Goal: Task Accomplishment & Management: Manage account settings

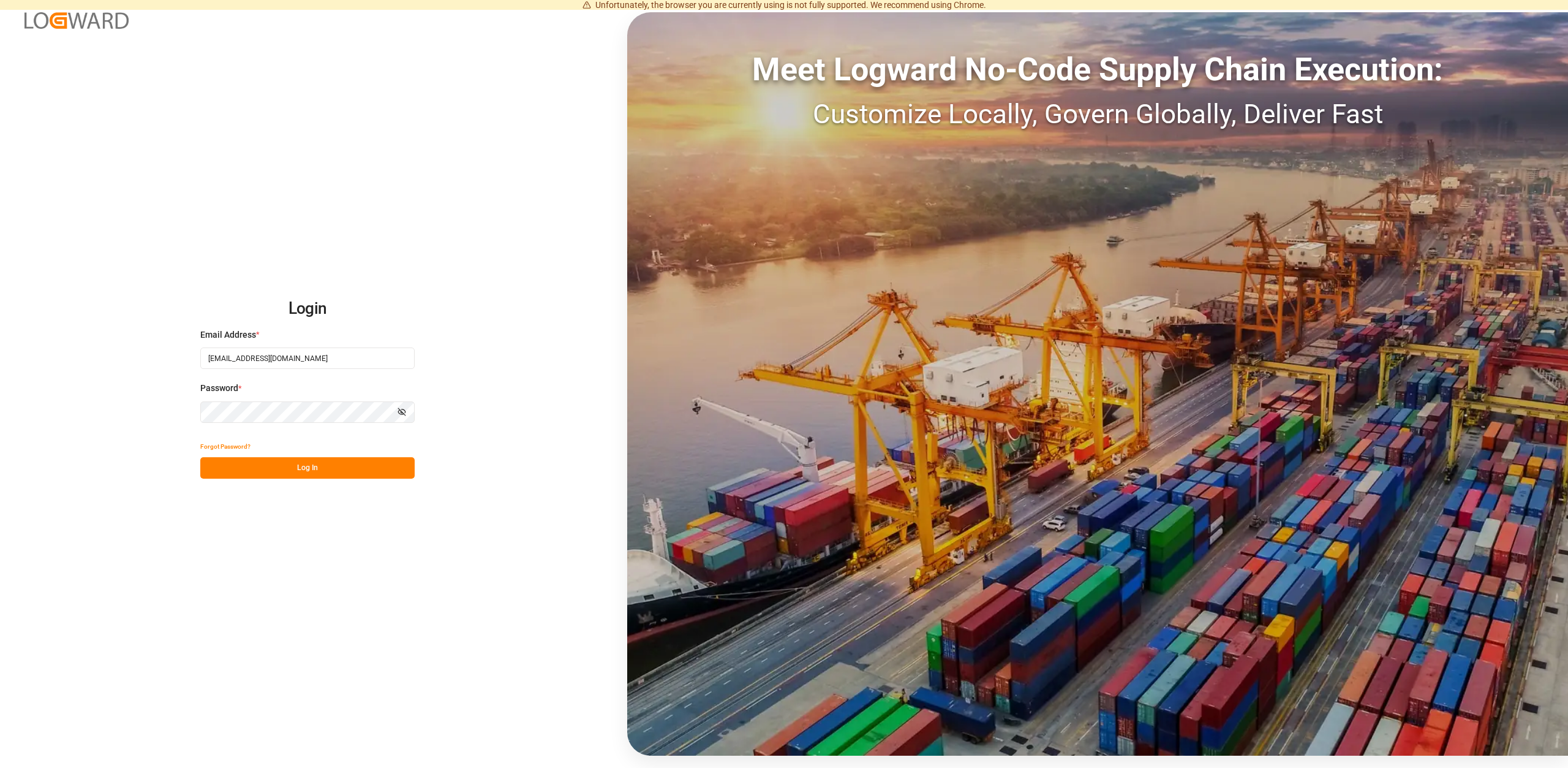
click at [301, 479] on div "Login Email Address * [EMAIL_ADDRESS][DOMAIN_NAME] Password * Show password For…" at bounding box center [784, 384] width 1568 height 768
click at [310, 465] on button "Log In" at bounding box center [307, 468] width 215 height 22
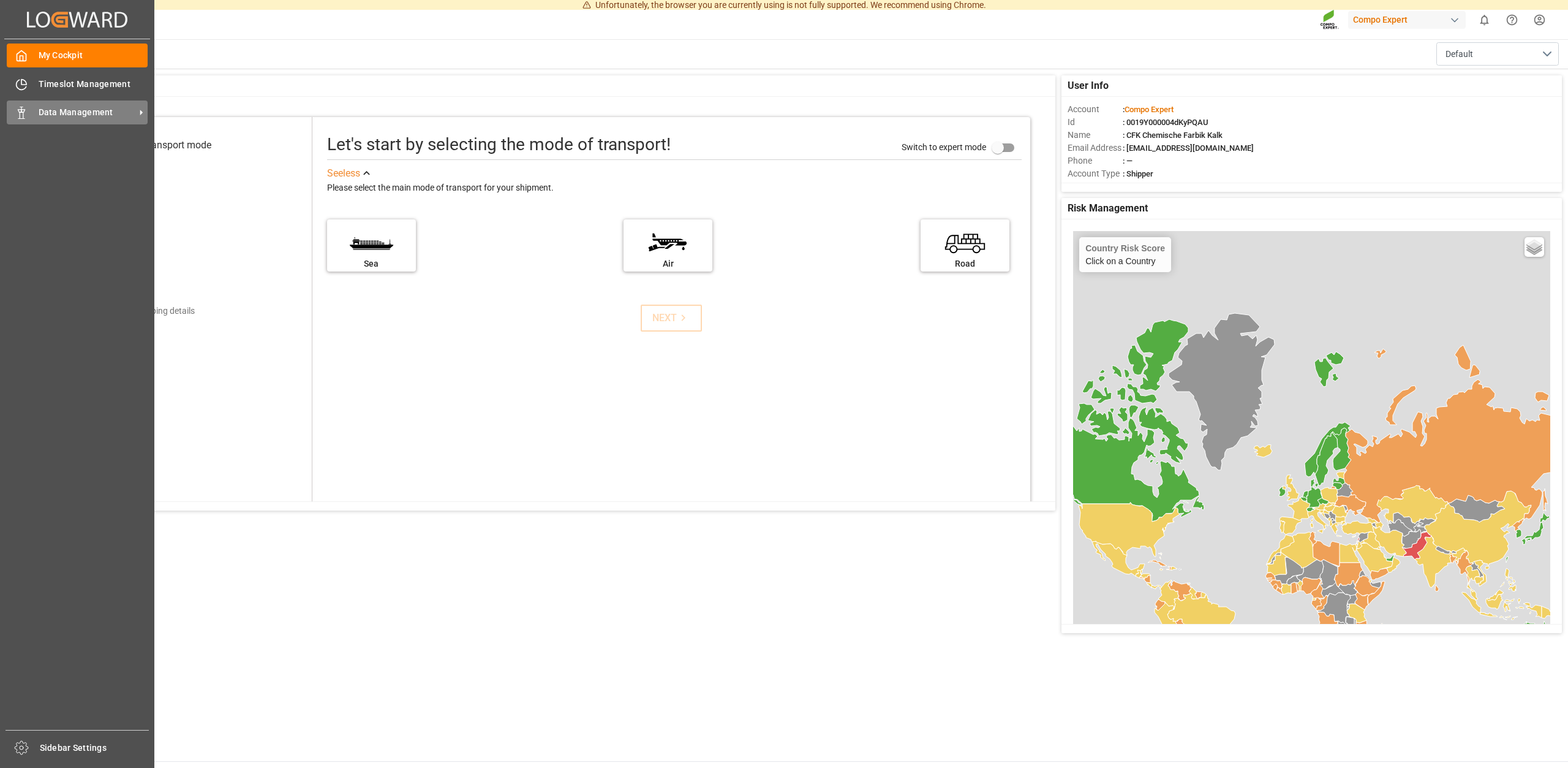
click at [65, 107] on span "Data Management" at bounding box center [87, 112] width 96 height 13
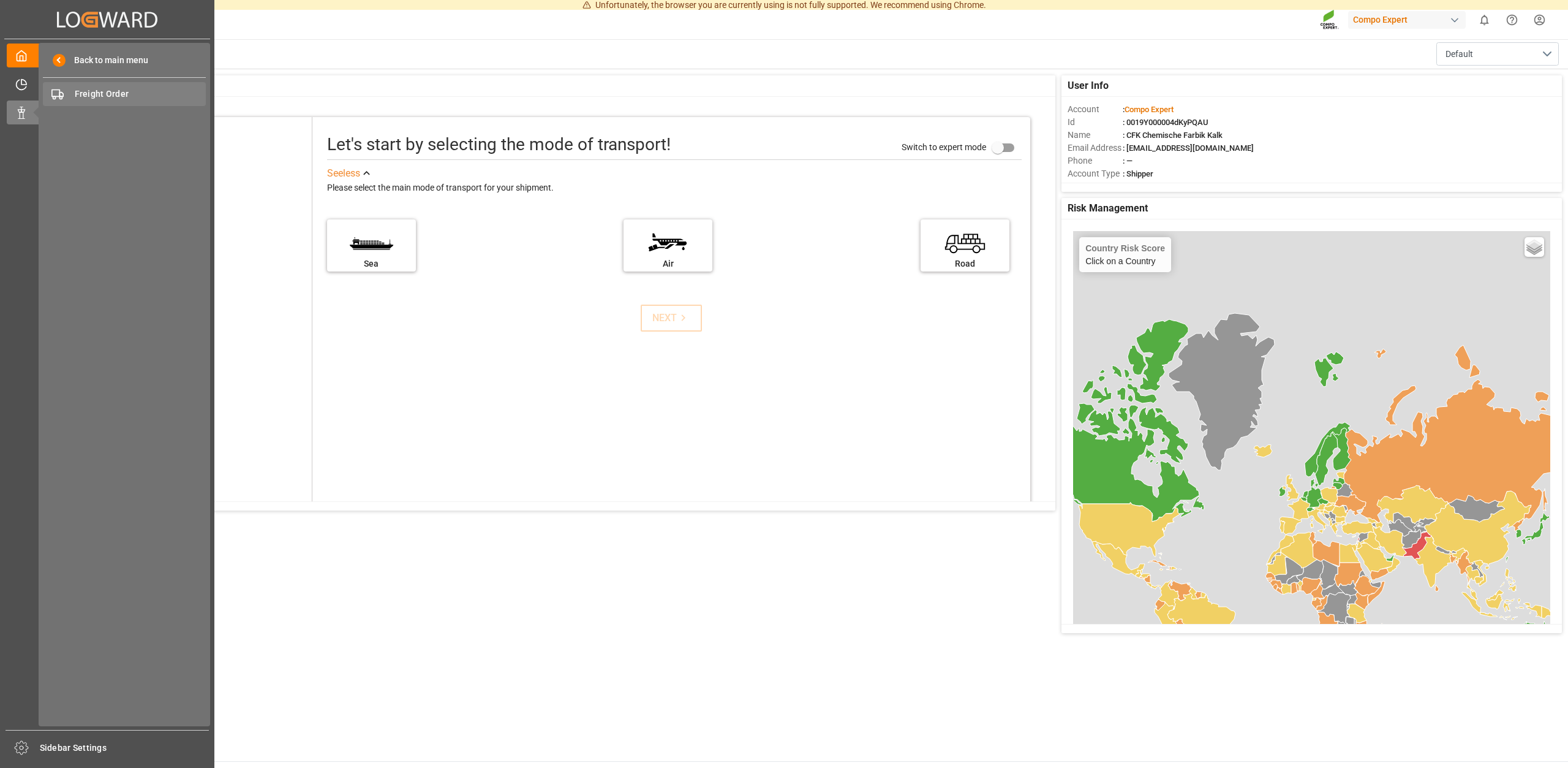
click at [105, 87] on div "Freight Order Freight Order" at bounding box center [124, 94] width 163 height 24
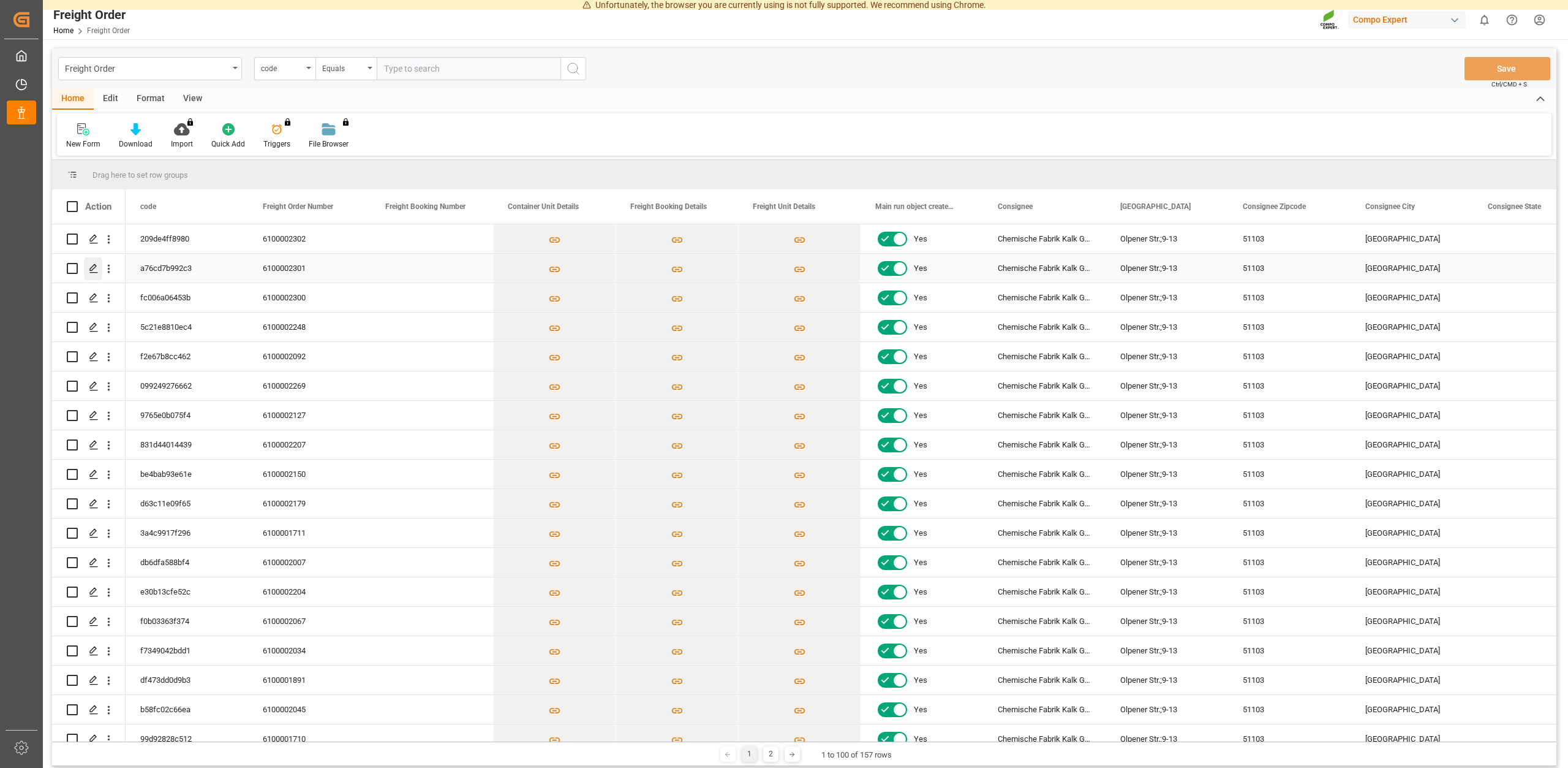
click at [93, 269] on icon "Press SPACE to select this row." at bounding box center [93, 268] width 10 height 10
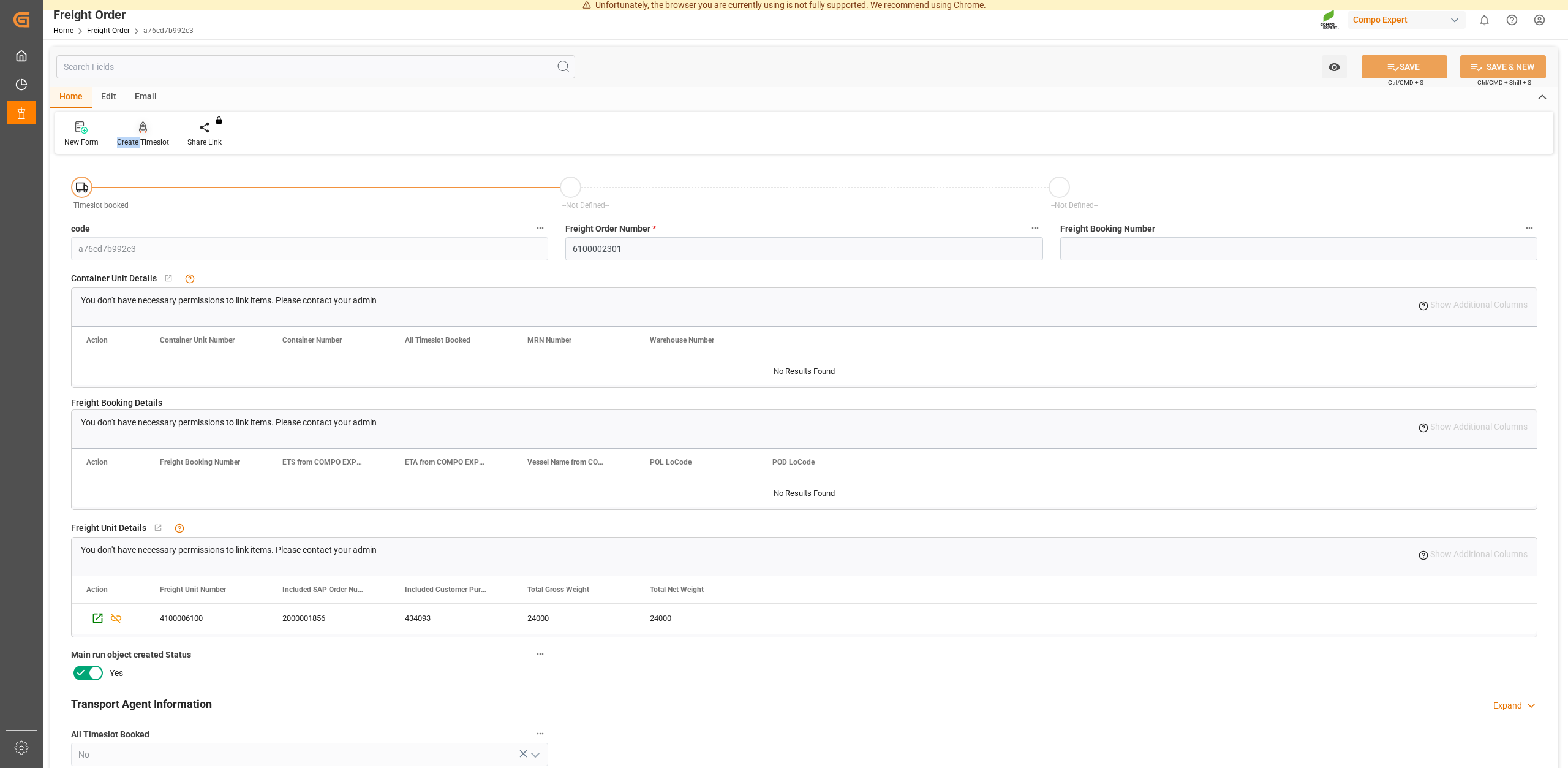
click at [142, 135] on div "Create Timeslot" at bounding box center [143, 134] width 71 height 27
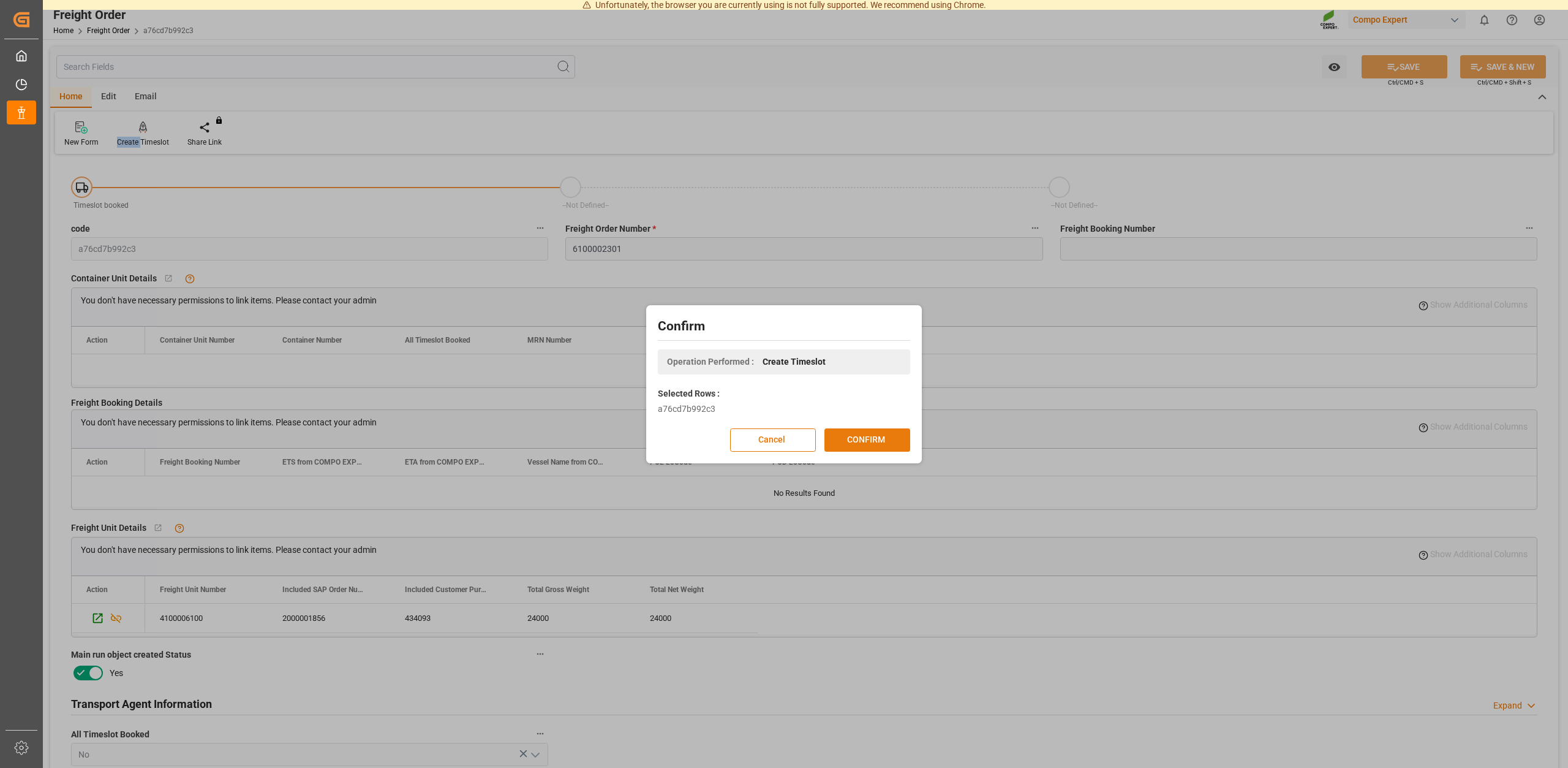
click at [873, 434] on button "CONFIRM" at bounding box center [867, 440] width 86 height 23
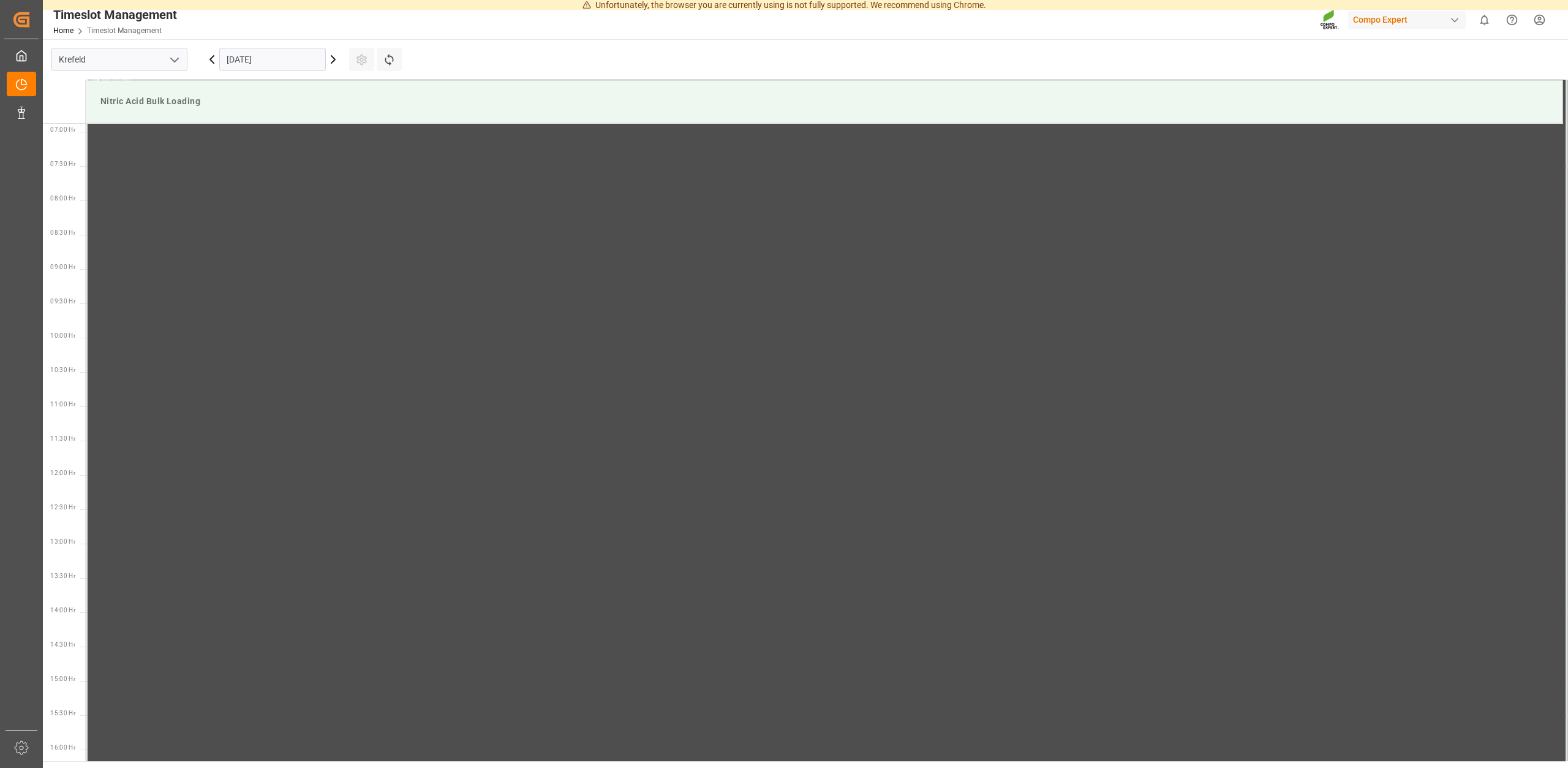
scroll to position [472, 0]
click at [290, 60] on input "[DATE]" at bounding box center [272, 59] width 107 height 23
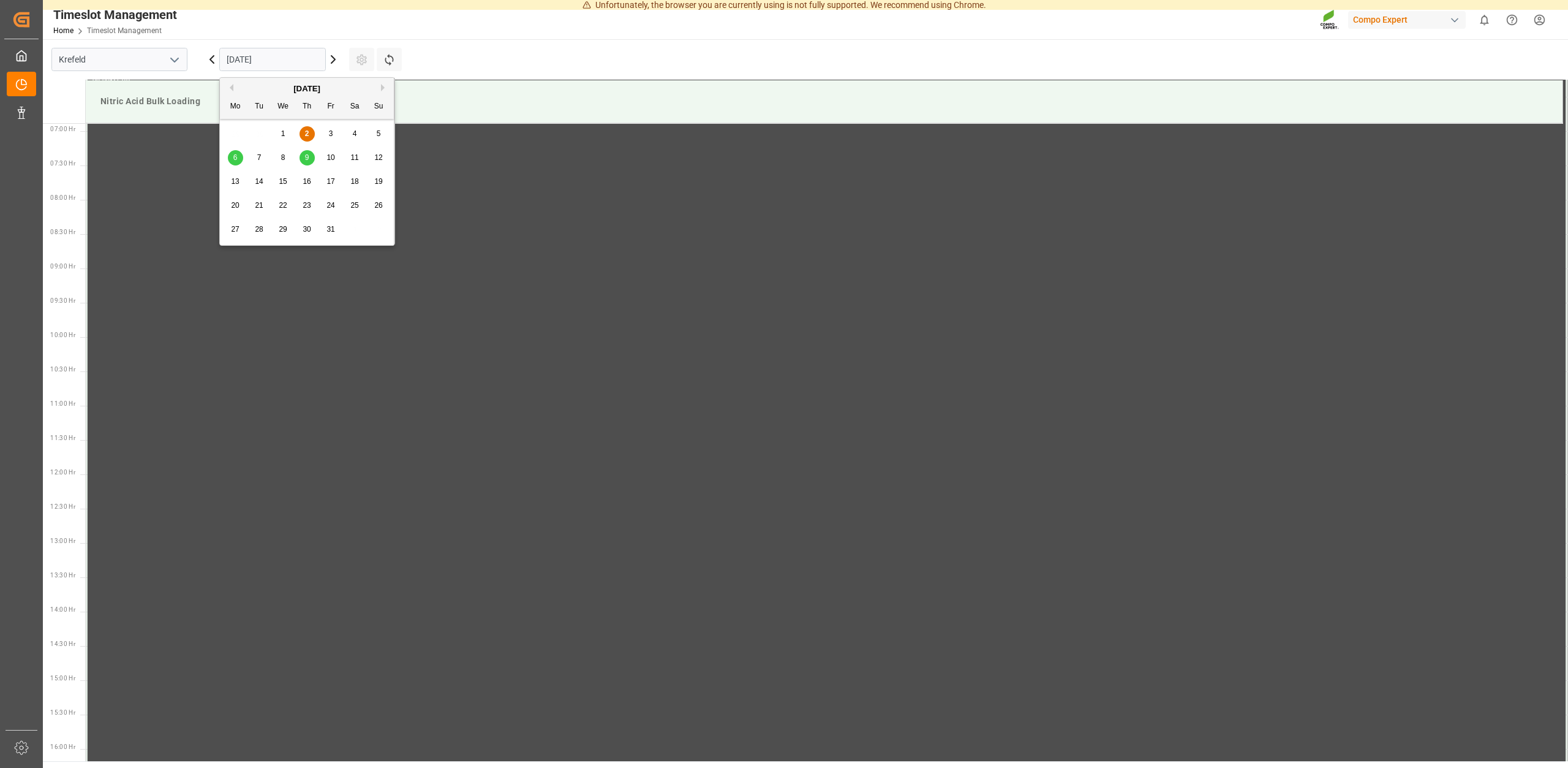
click at [236, 157] on span "6" at bounding box center [236, 157] width 5 height 9
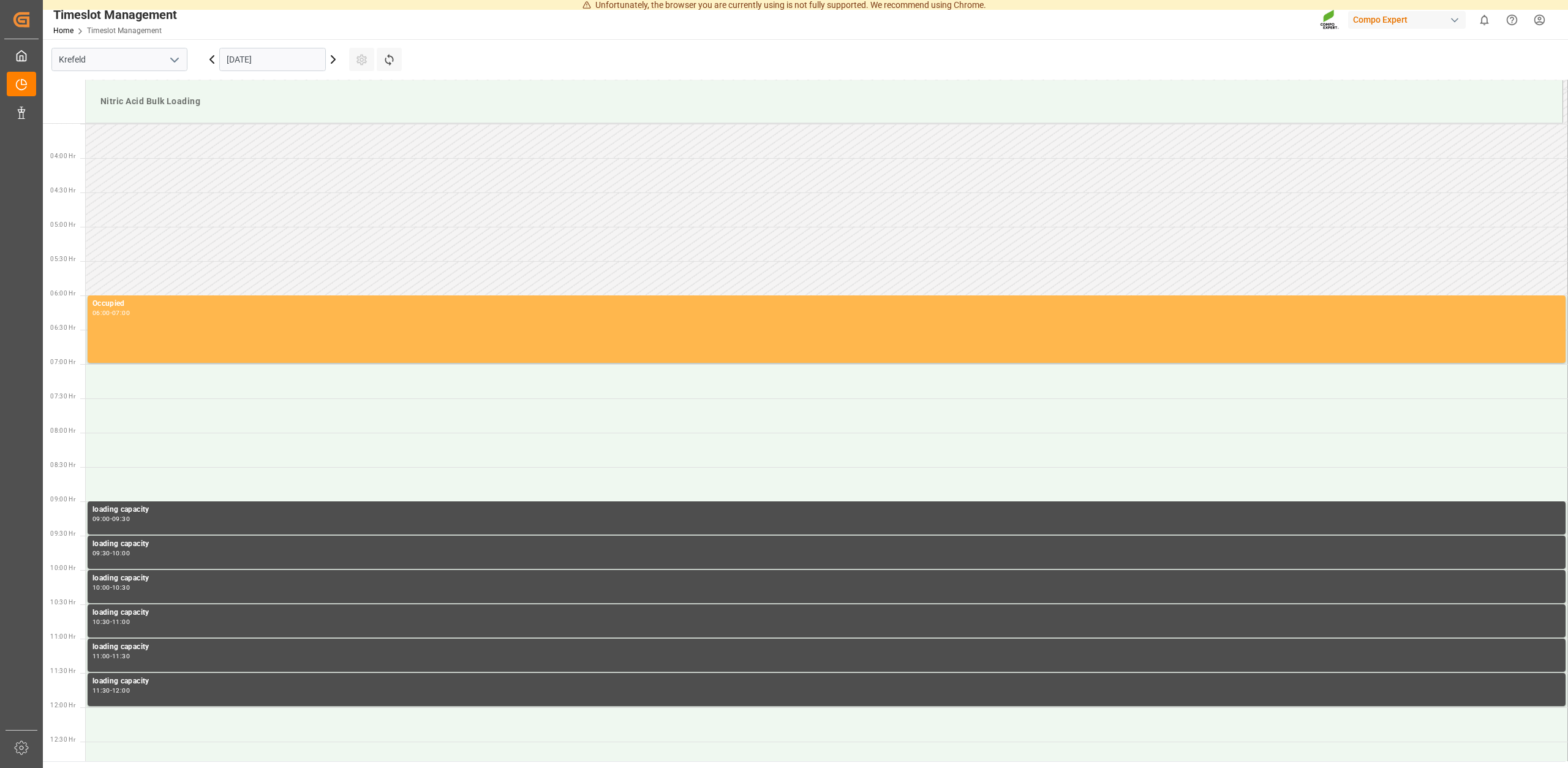
scroll to position [223, 0]
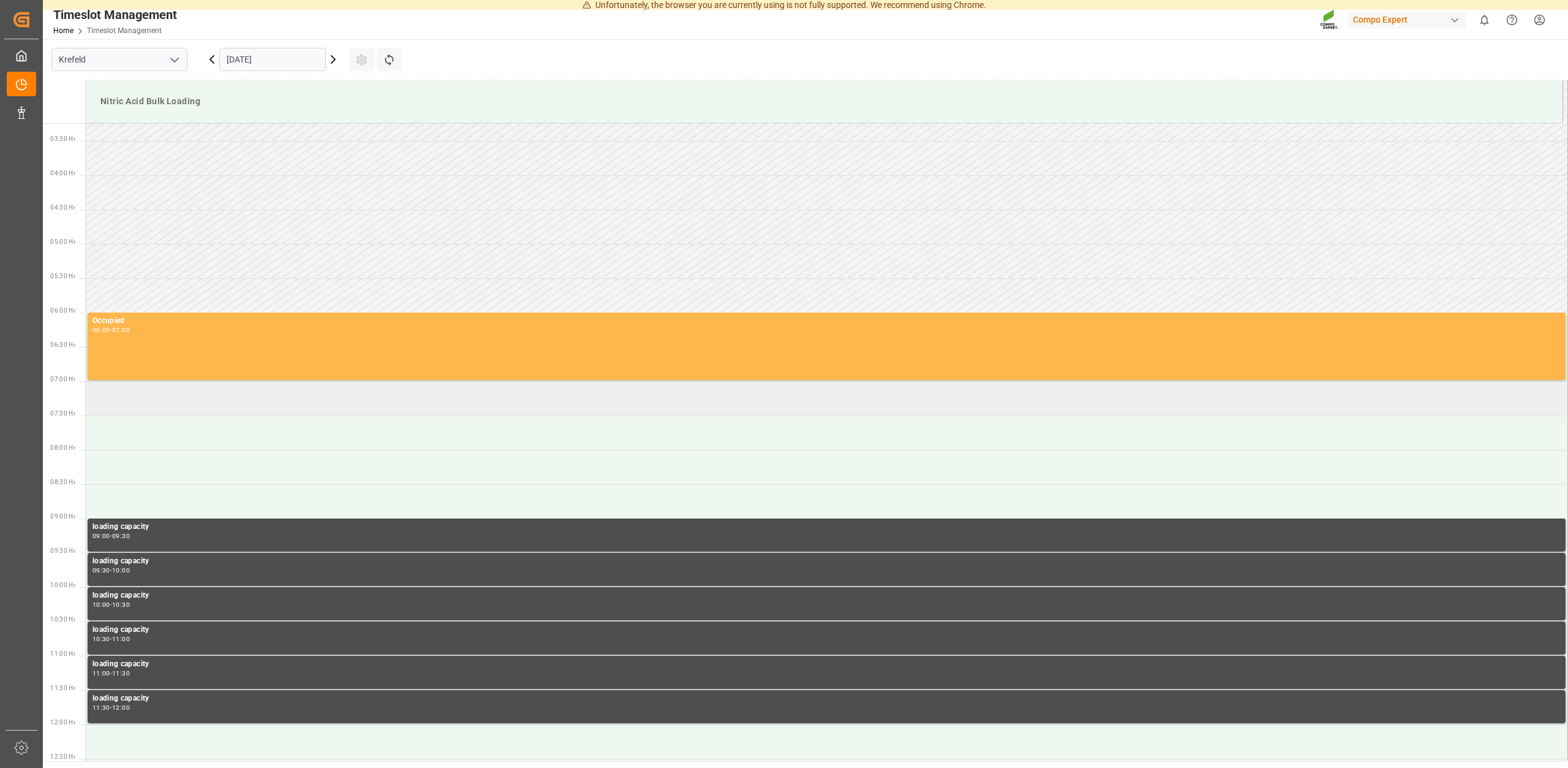
click at [161, 404] on td at bounding box center [827, 398] width 1482 height 34
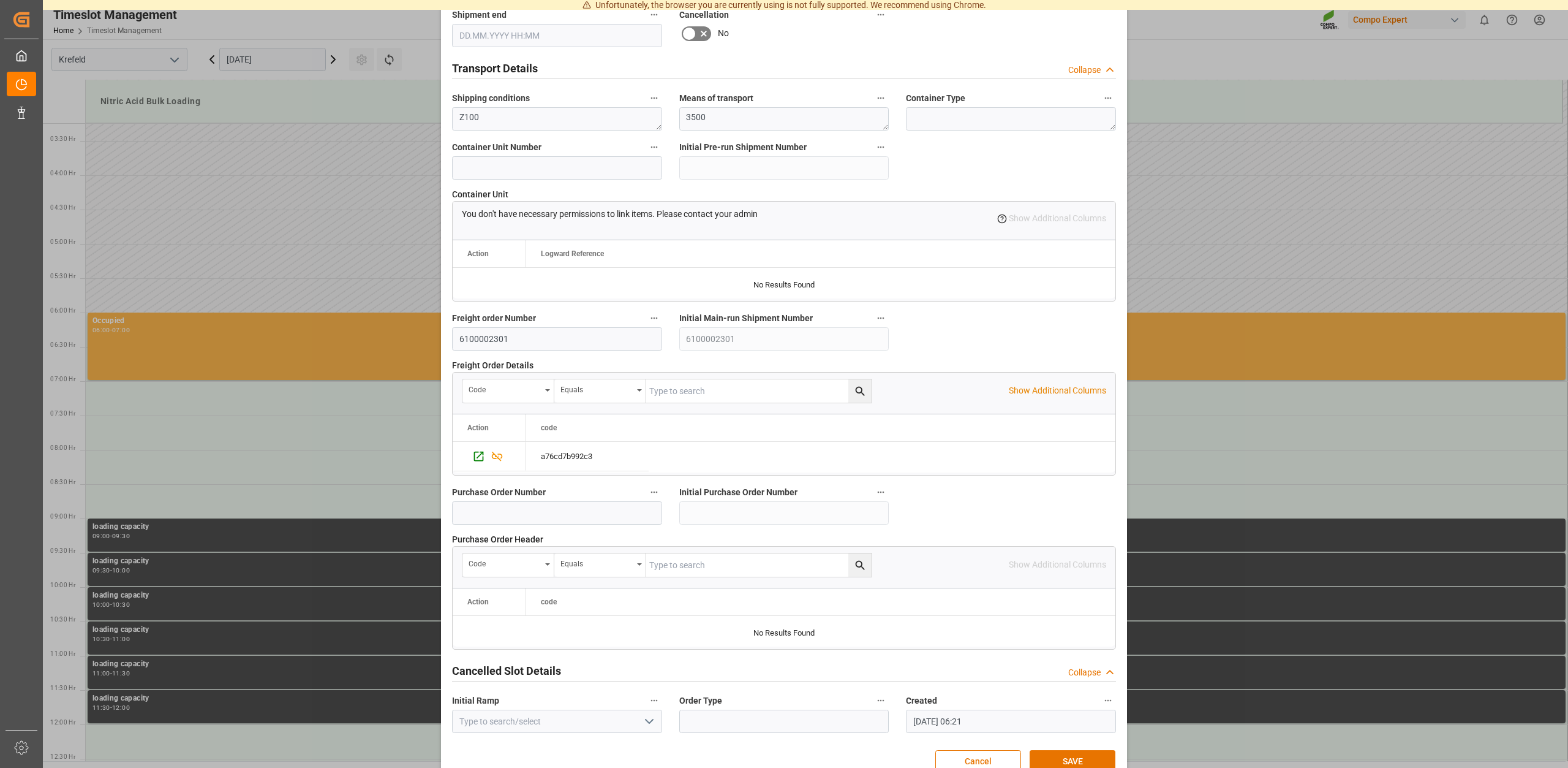
scroll to position [930, 0]
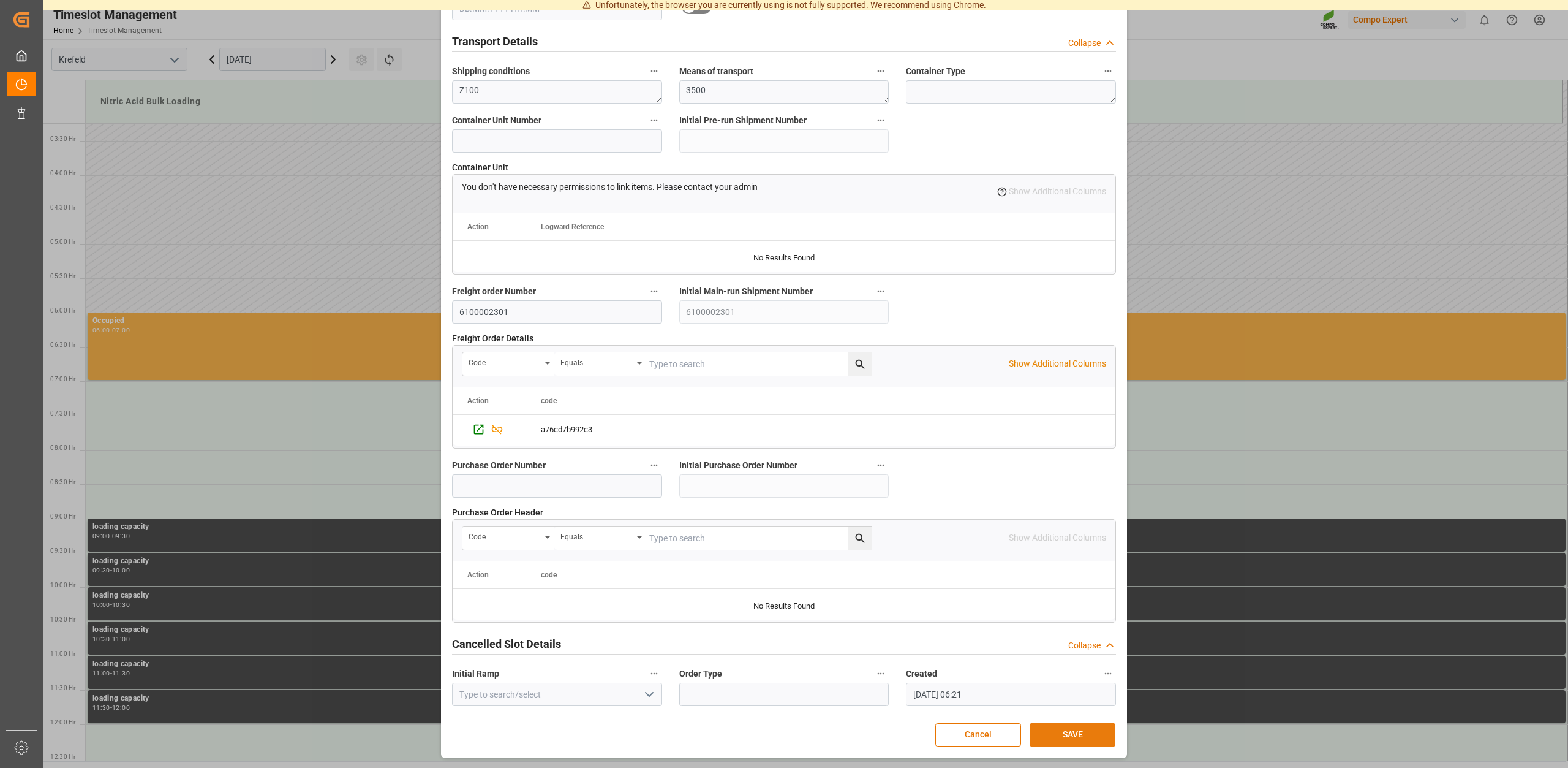
click at [1071, 735] on button "SAVE" at bounding box center [1073, 735] width 86 height 23
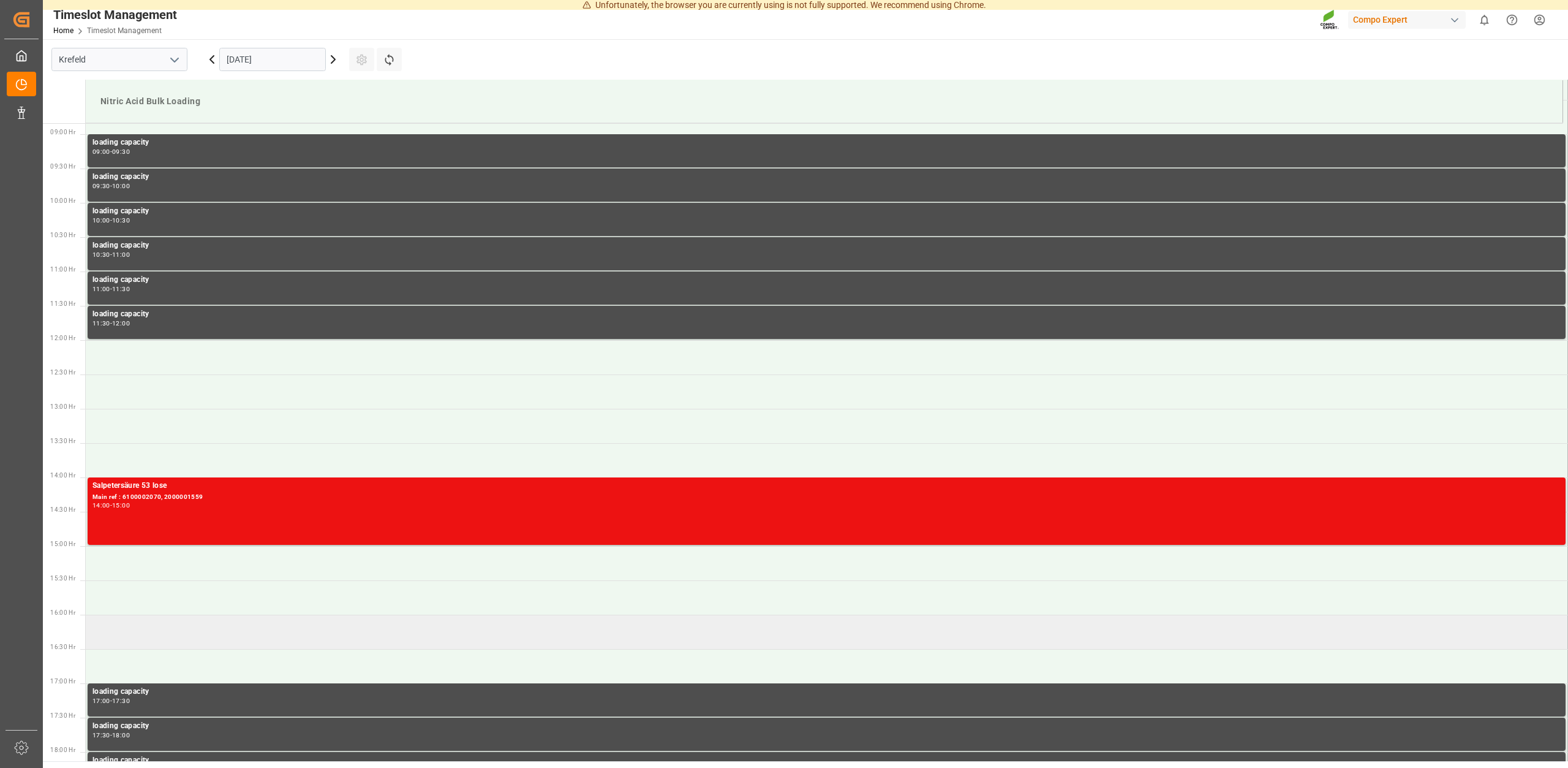
scroll to position [779, 0]
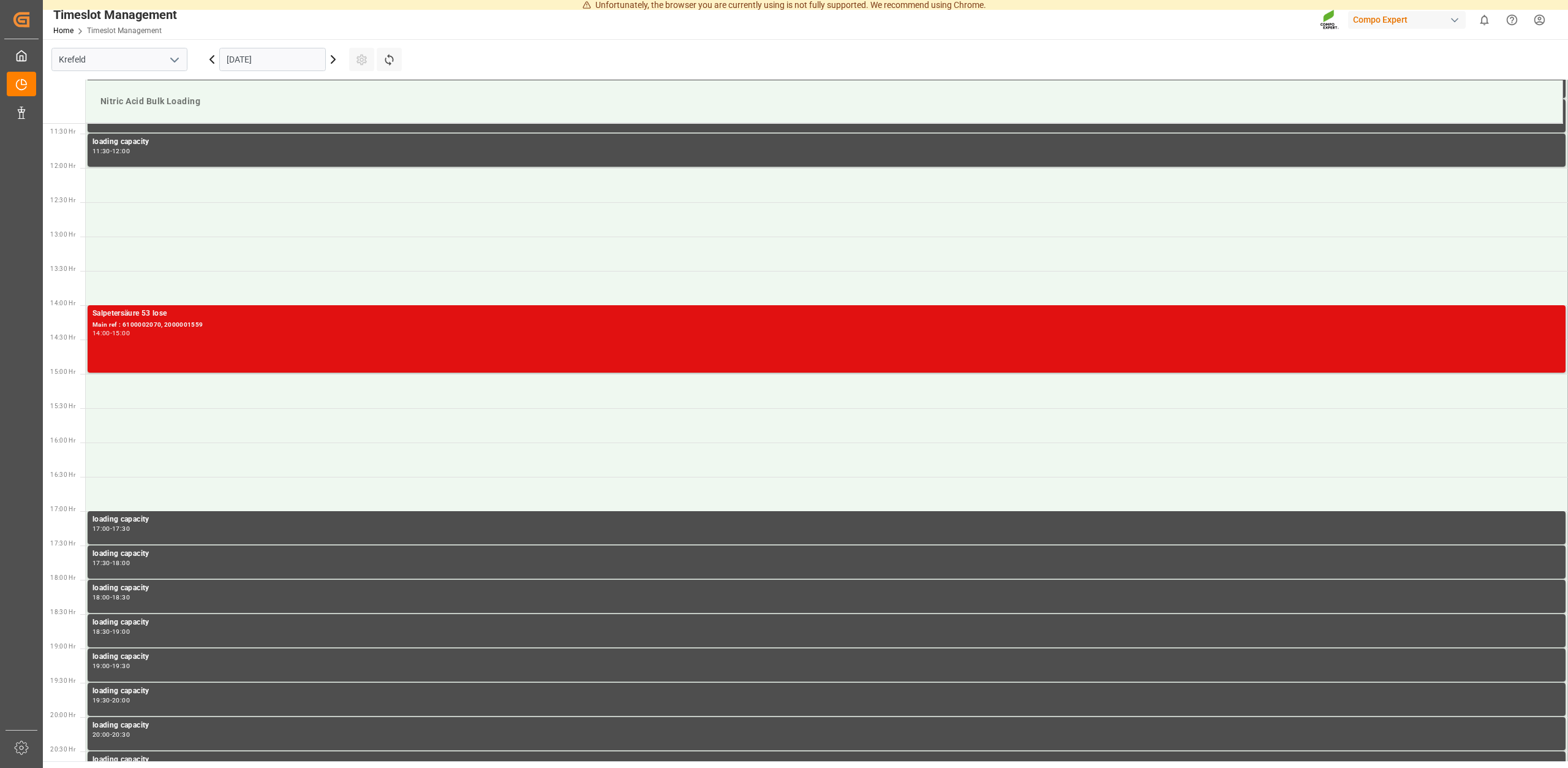
click at [145, 324] on div "Main ref : 6100002070, 2000001559" at bounding box center [826, 324] width 1468 height 10
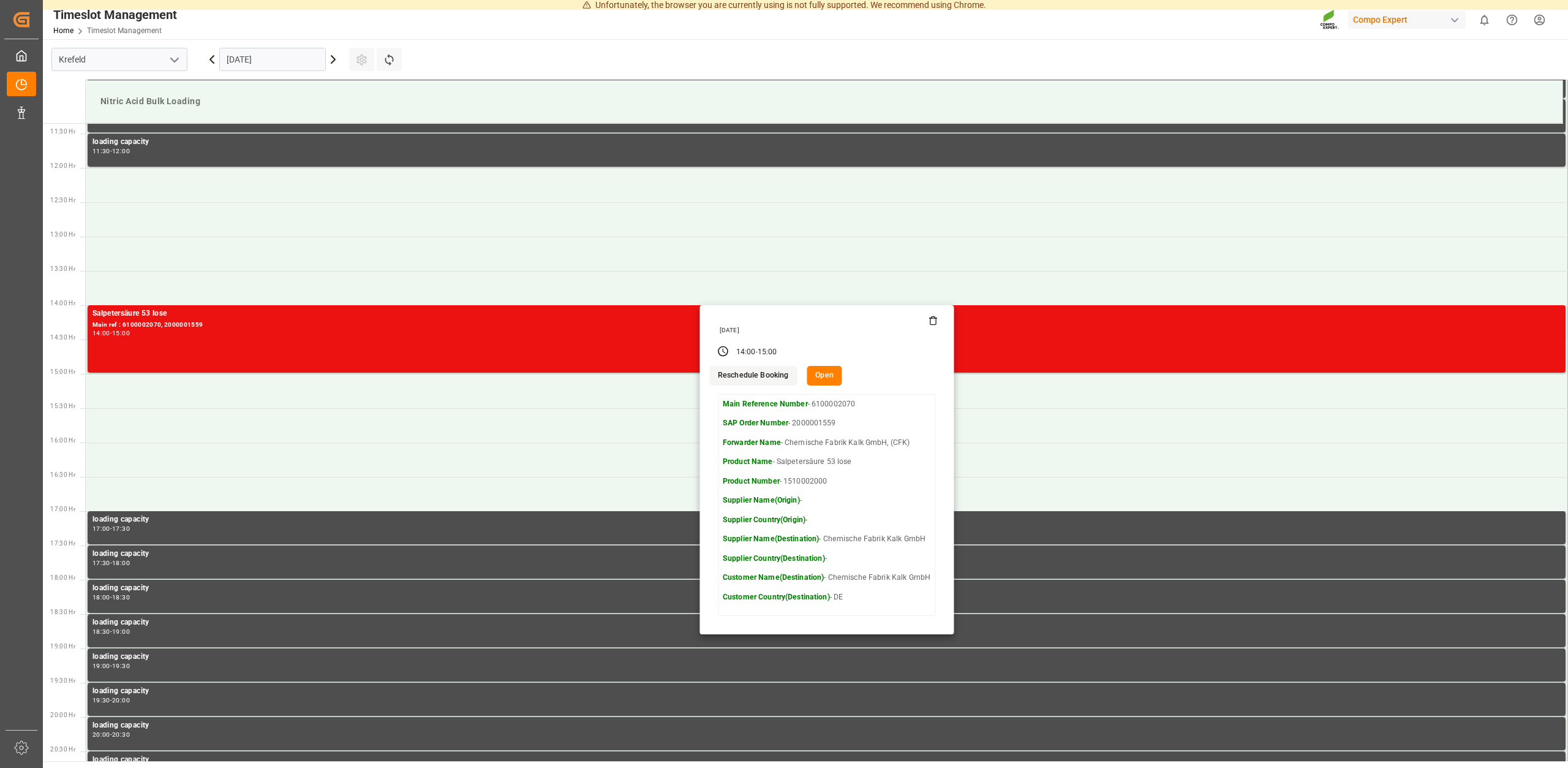
click at [935, 321] on icon at bounding box center [933, 321] width 10 height 10
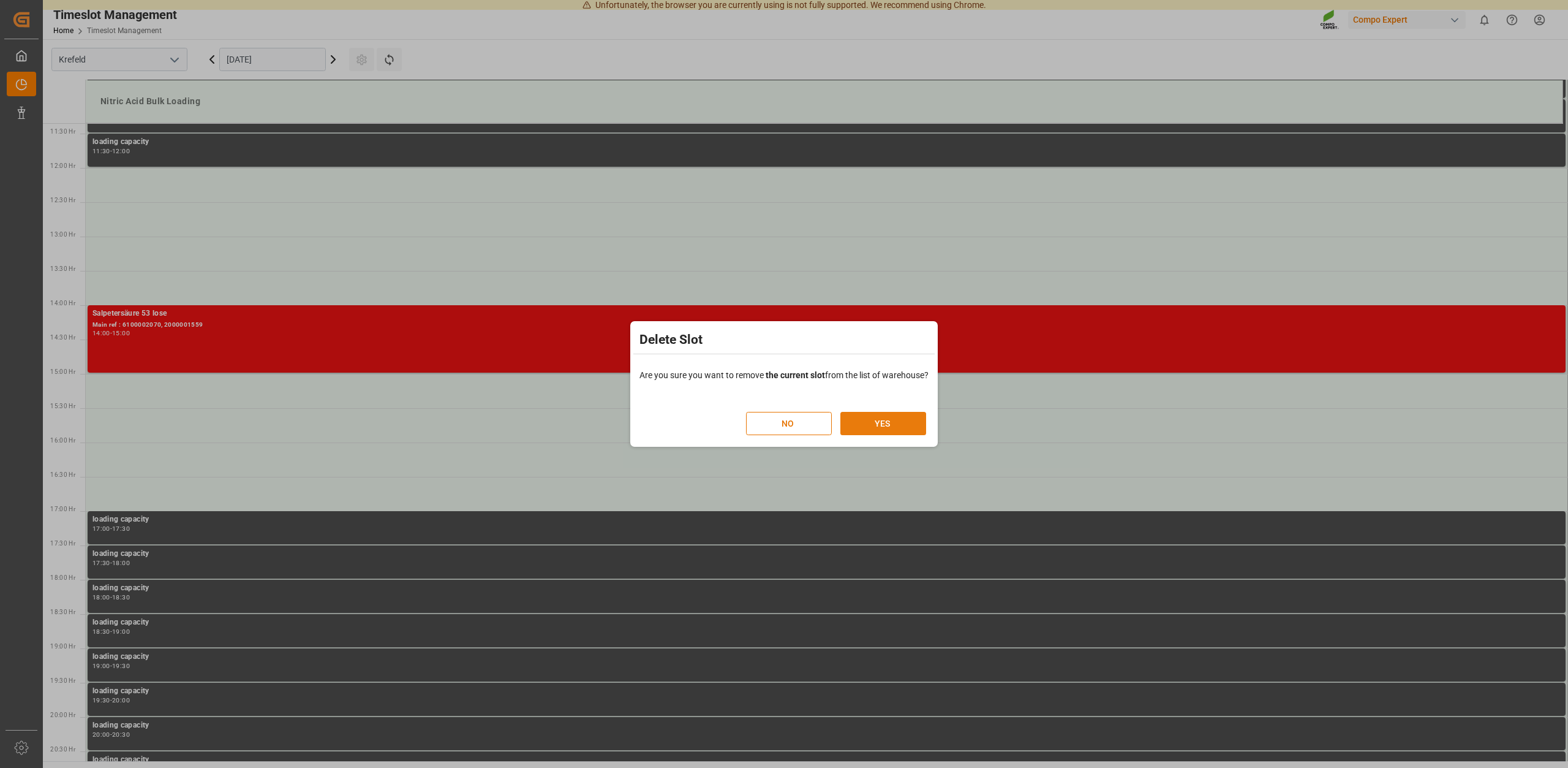
click at [877, 423] on button "YES" at bounding box center [883, 423] width 86 height 23
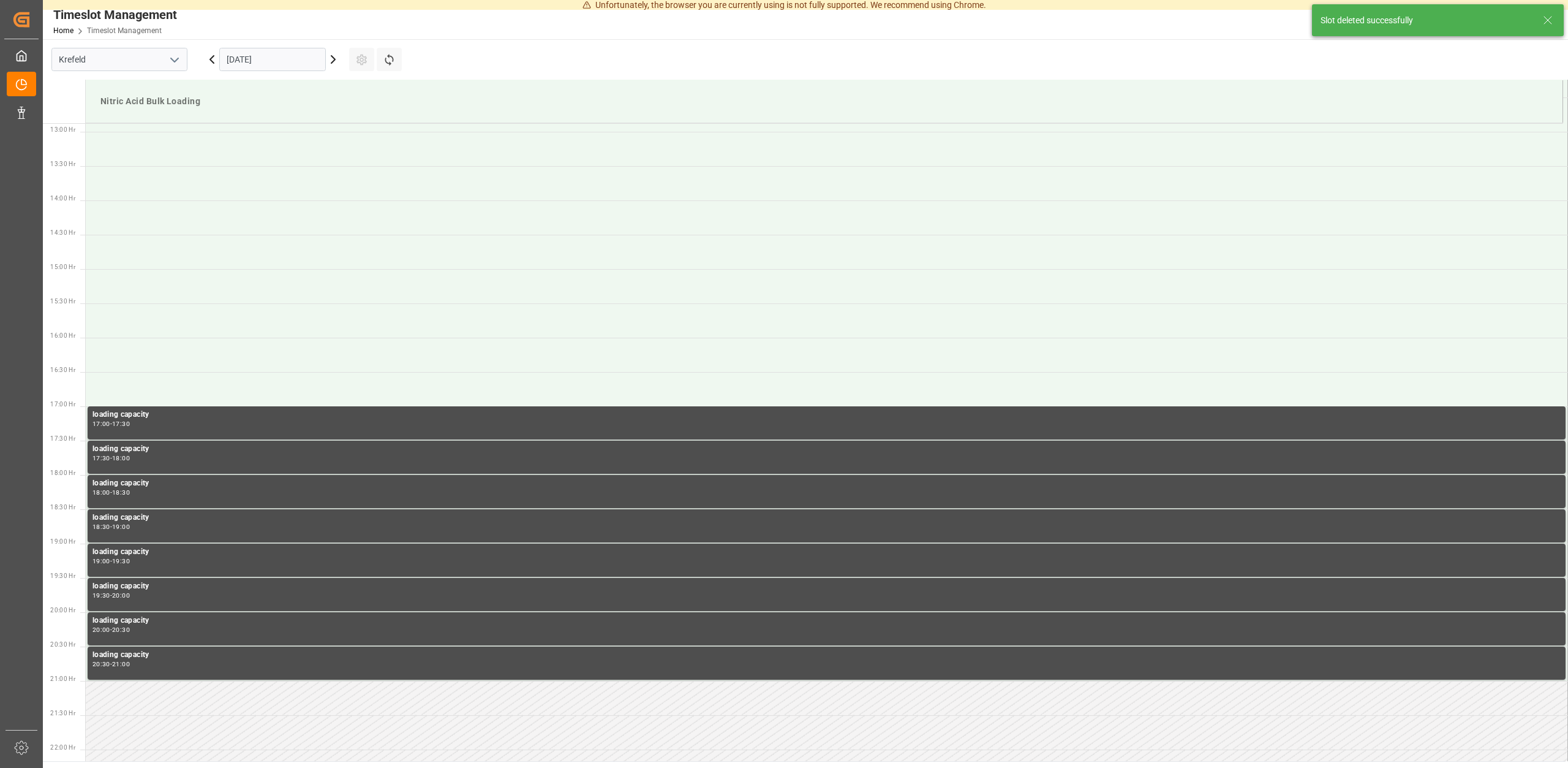
scroll to position [884, 0]
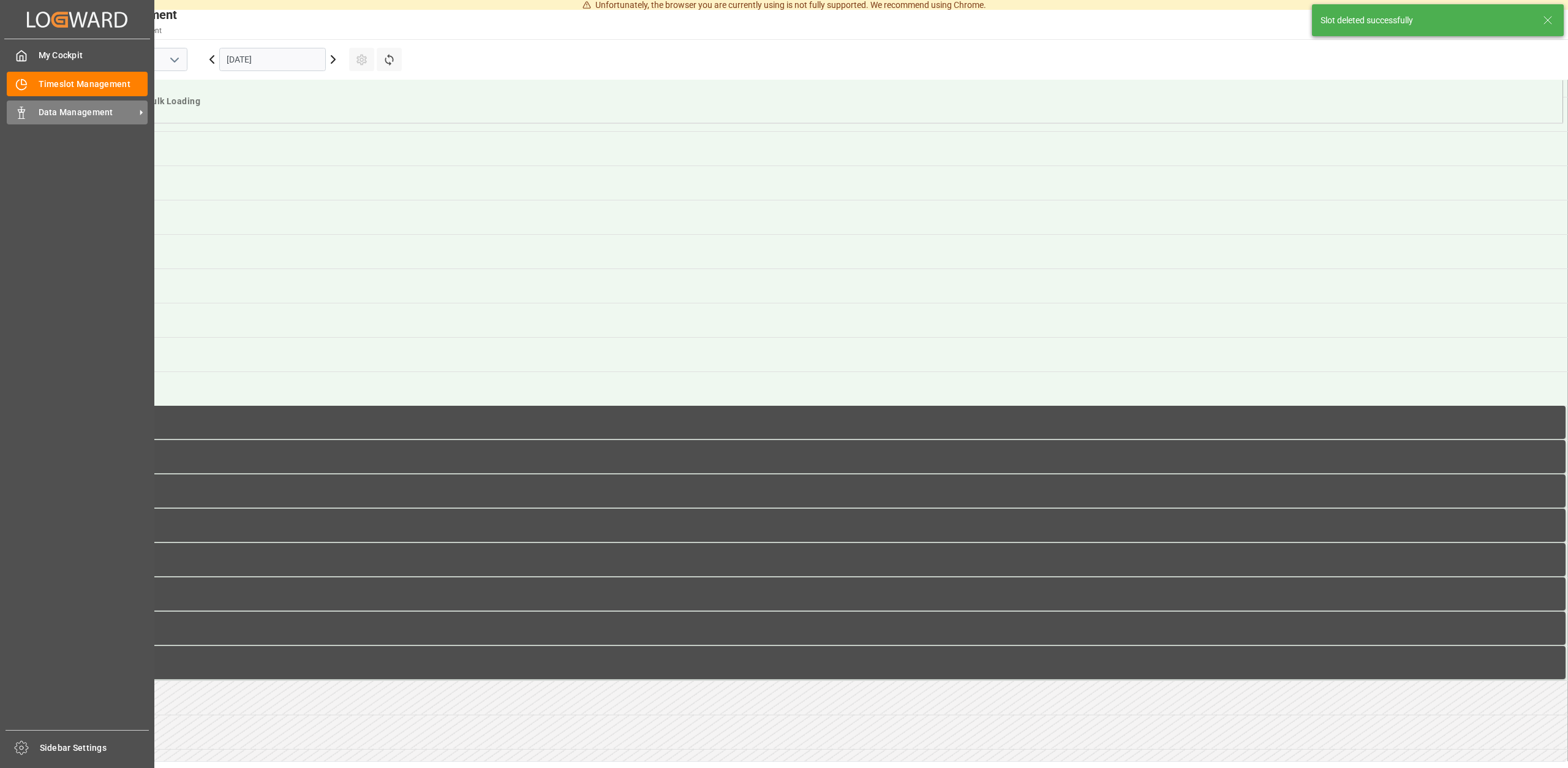
click at [83, 118] on div "Data Management Data Management" at bounding box center [77, 112] width 141 height 24
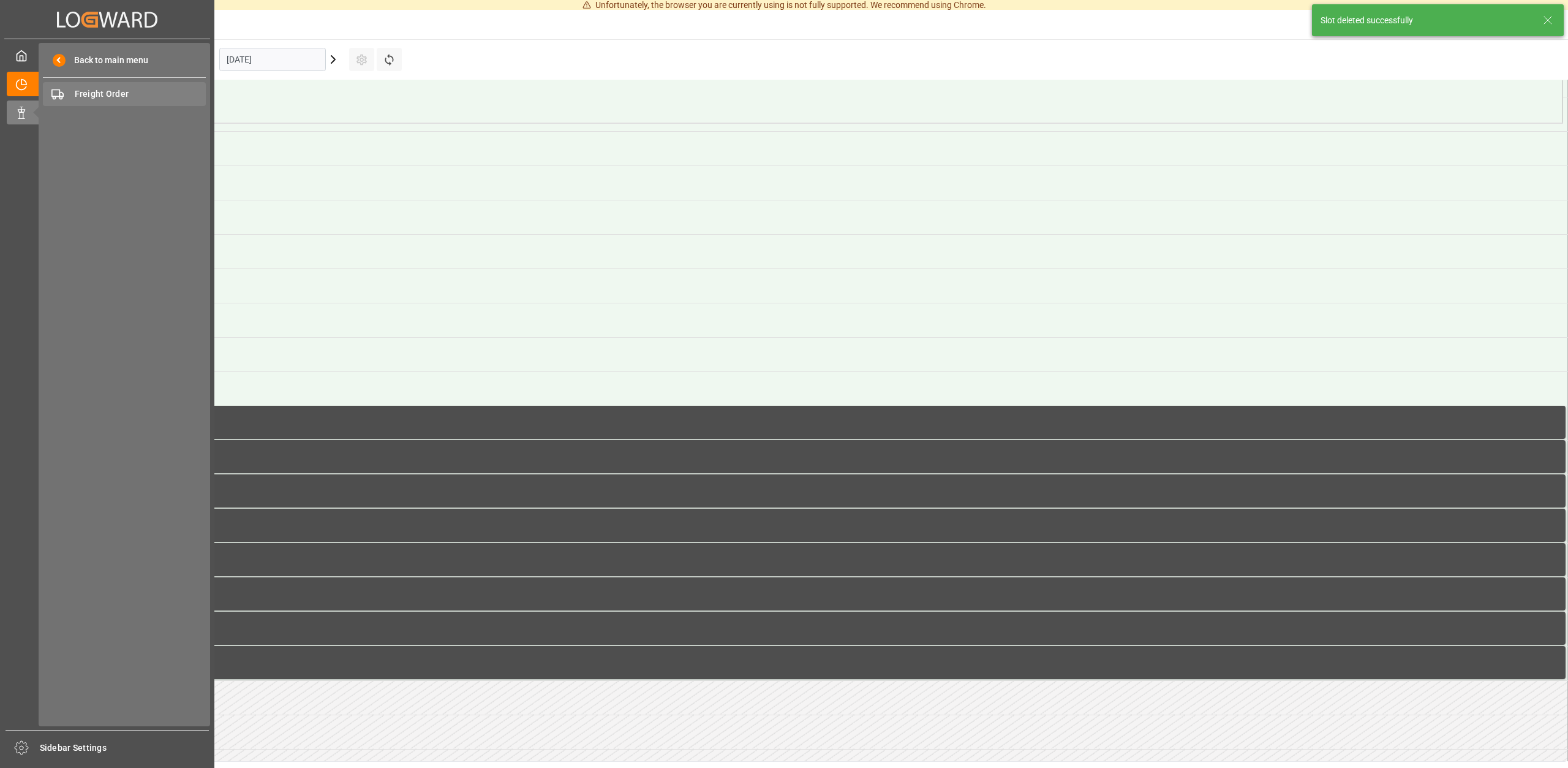
click at [108, 93] on span "Freight Order" at bounding box center [140, 94] width 131 height 13
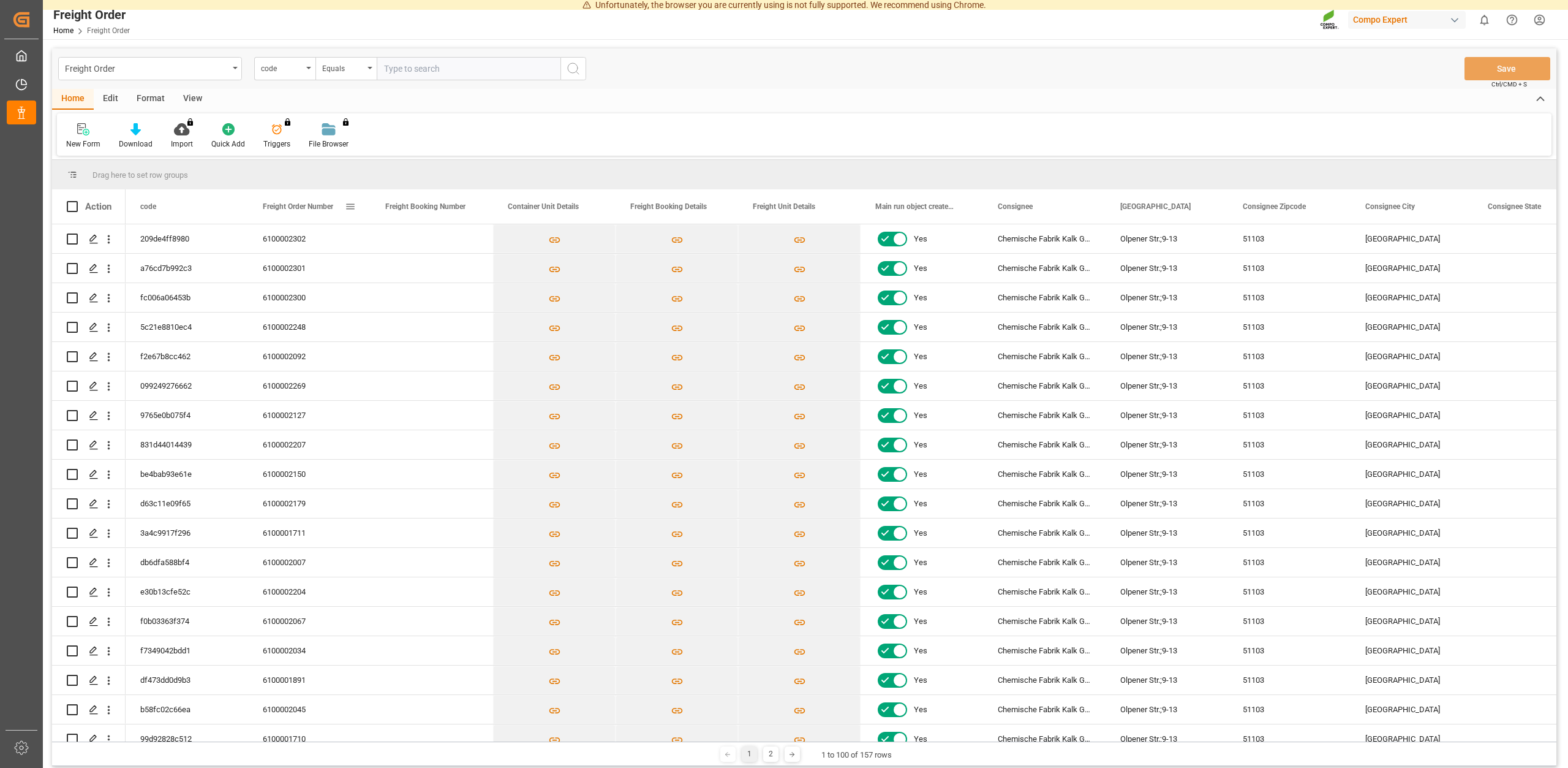
click at [303, 209] on span "Freight Order Number" at bounding box center [298, 206] width 71 height 9
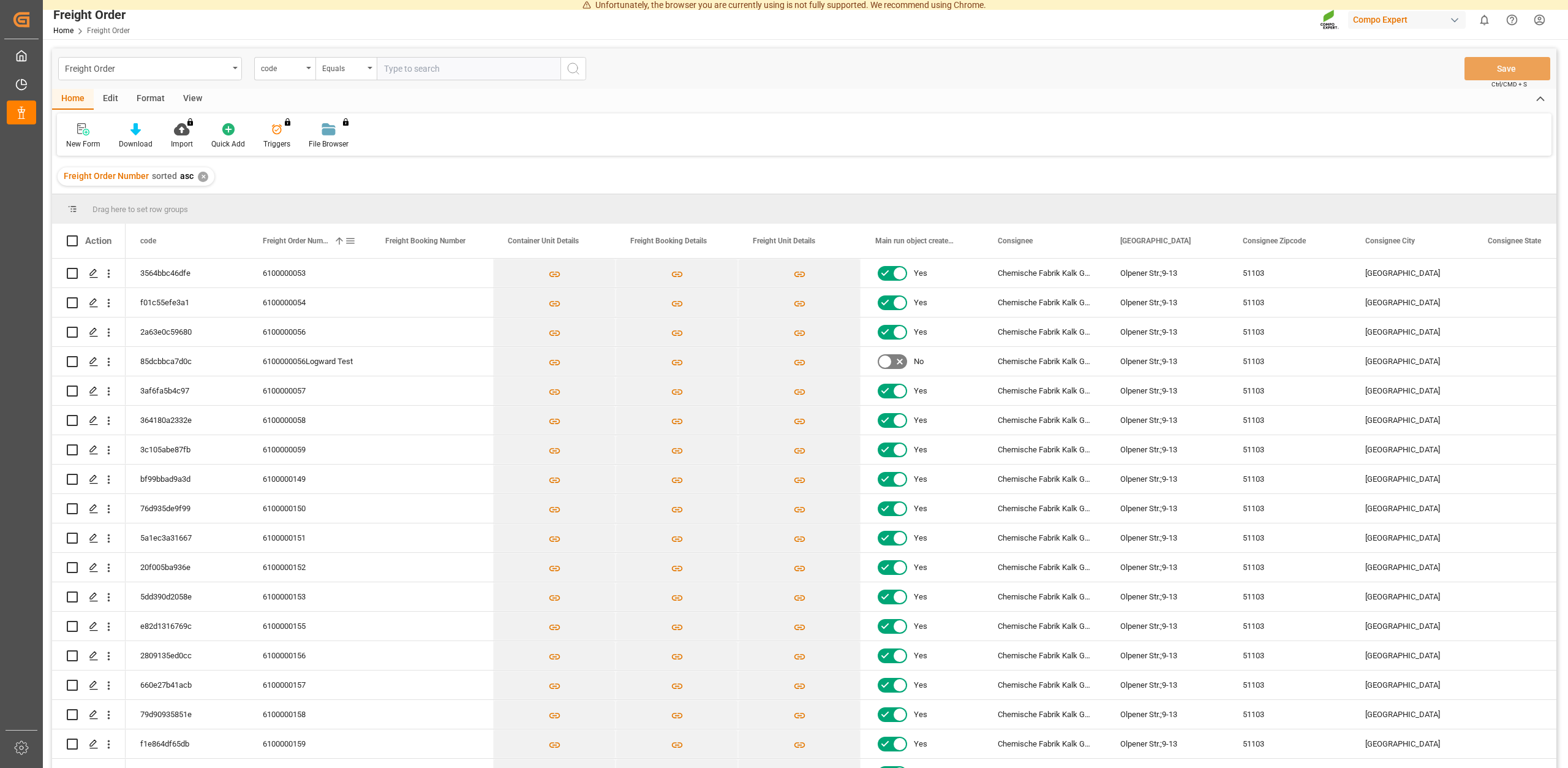
click at [306, 237] on span "Freight Order Number" at bounding box center [296, 240] width 66 height 9
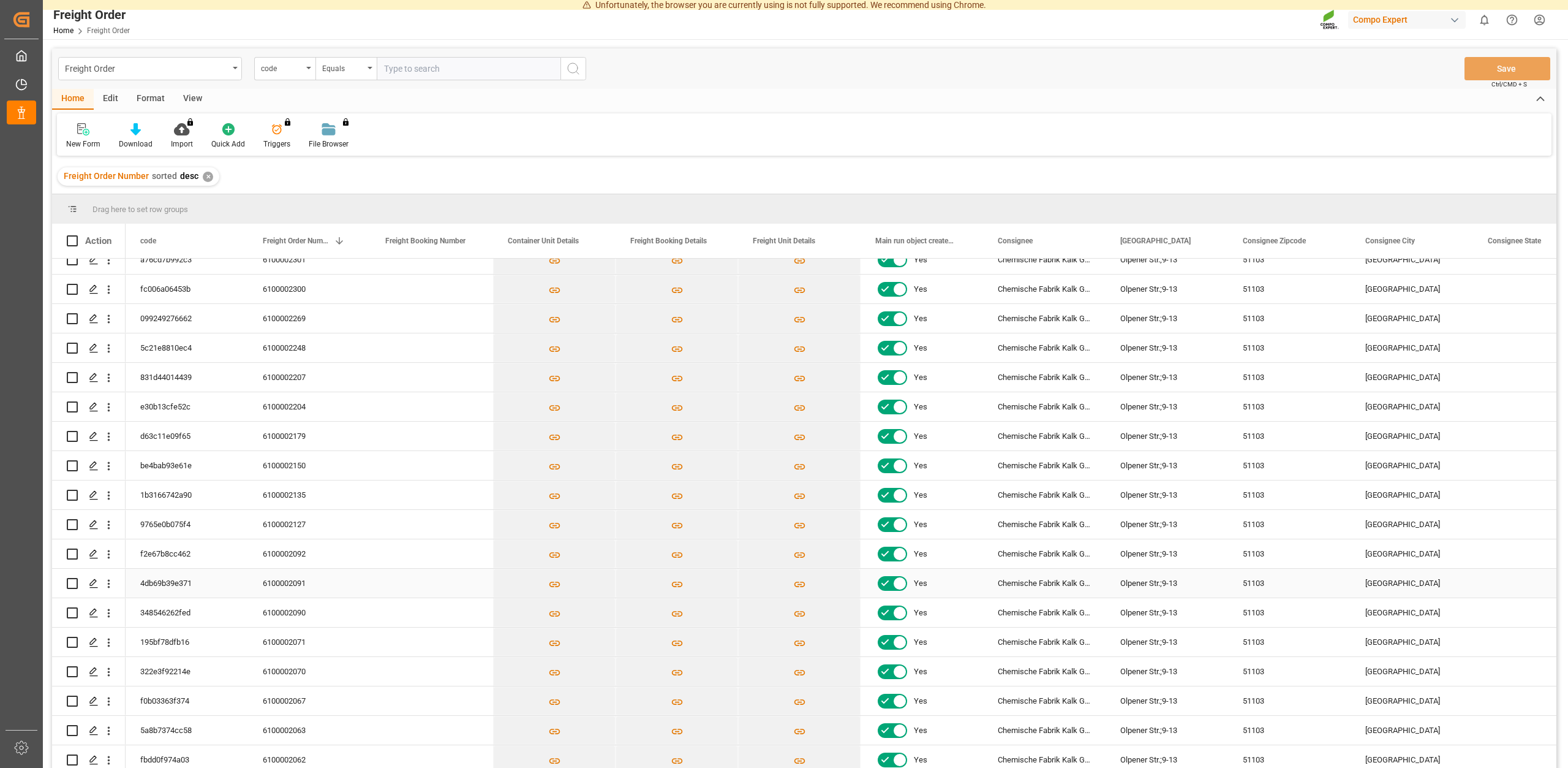
scroll to position [110, 0]
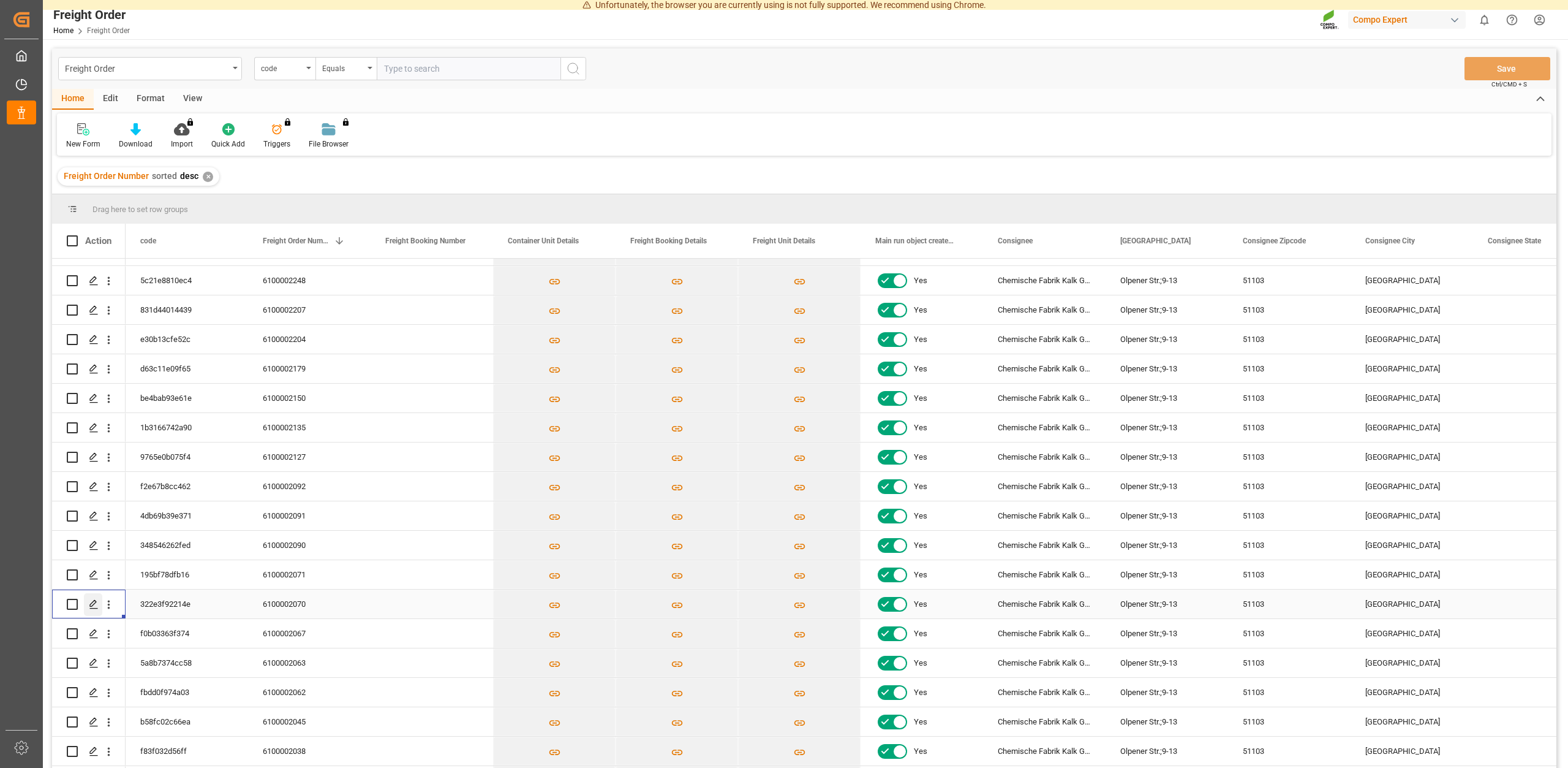
click at [95, 603] on polygon "Press SPACE to select this row." at bounding box center [93, 604] width 6 height 6
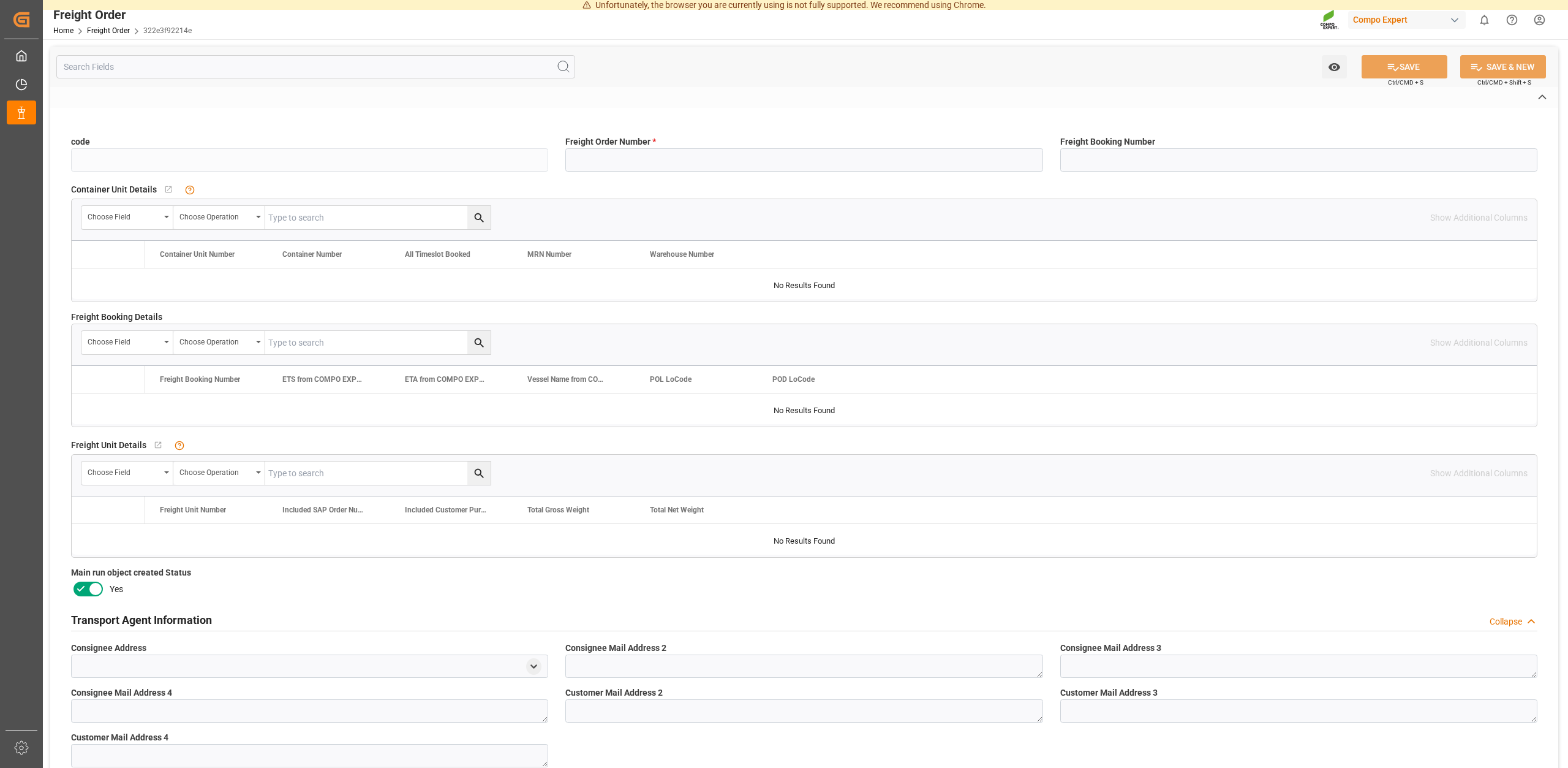
type input "322e3f92214e"
type input "6100002070"
type input "No"
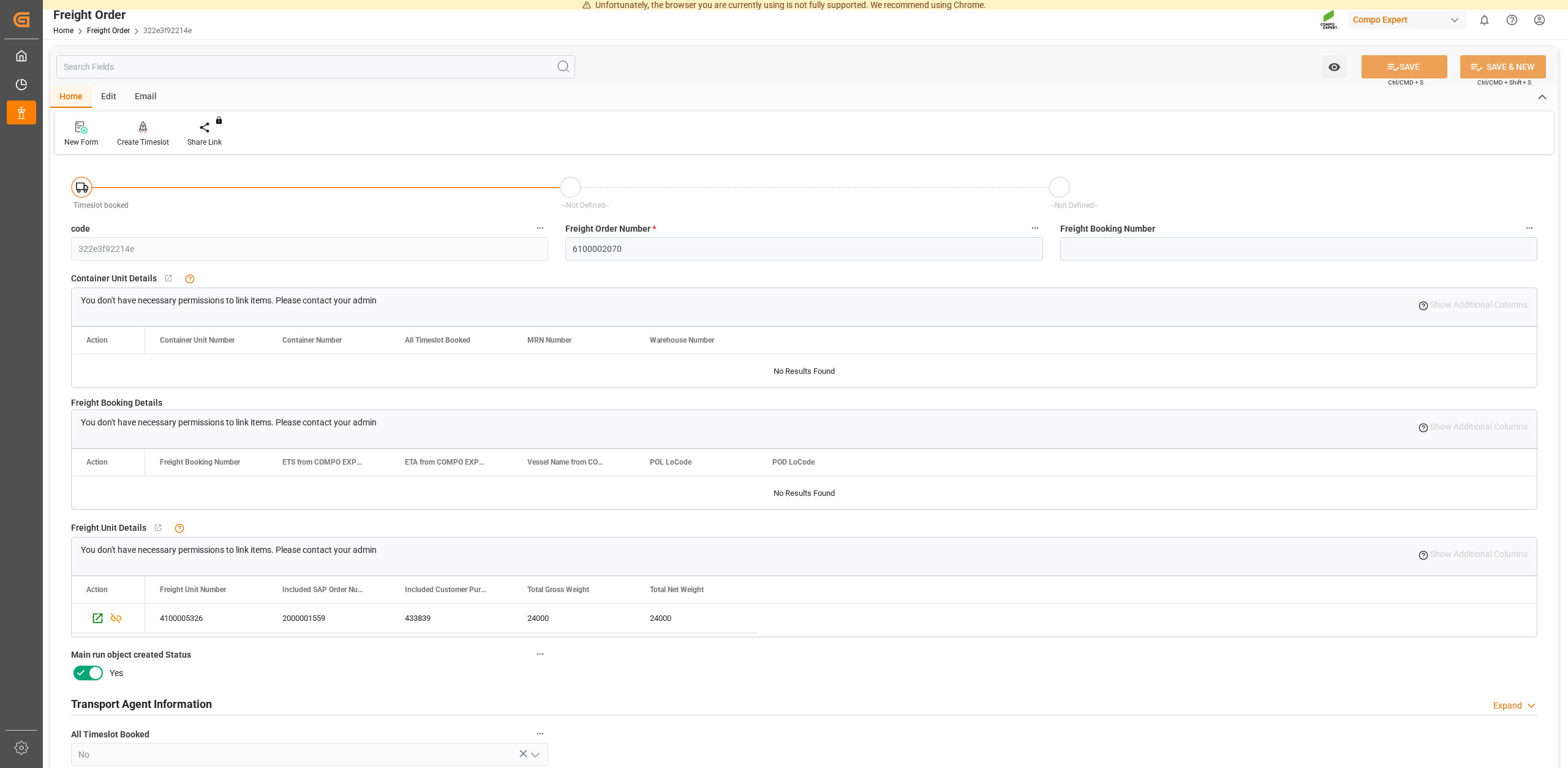
click at [143, 139] on div "Create Timeslot" at bounding box center [142, 142] width 52 height 11
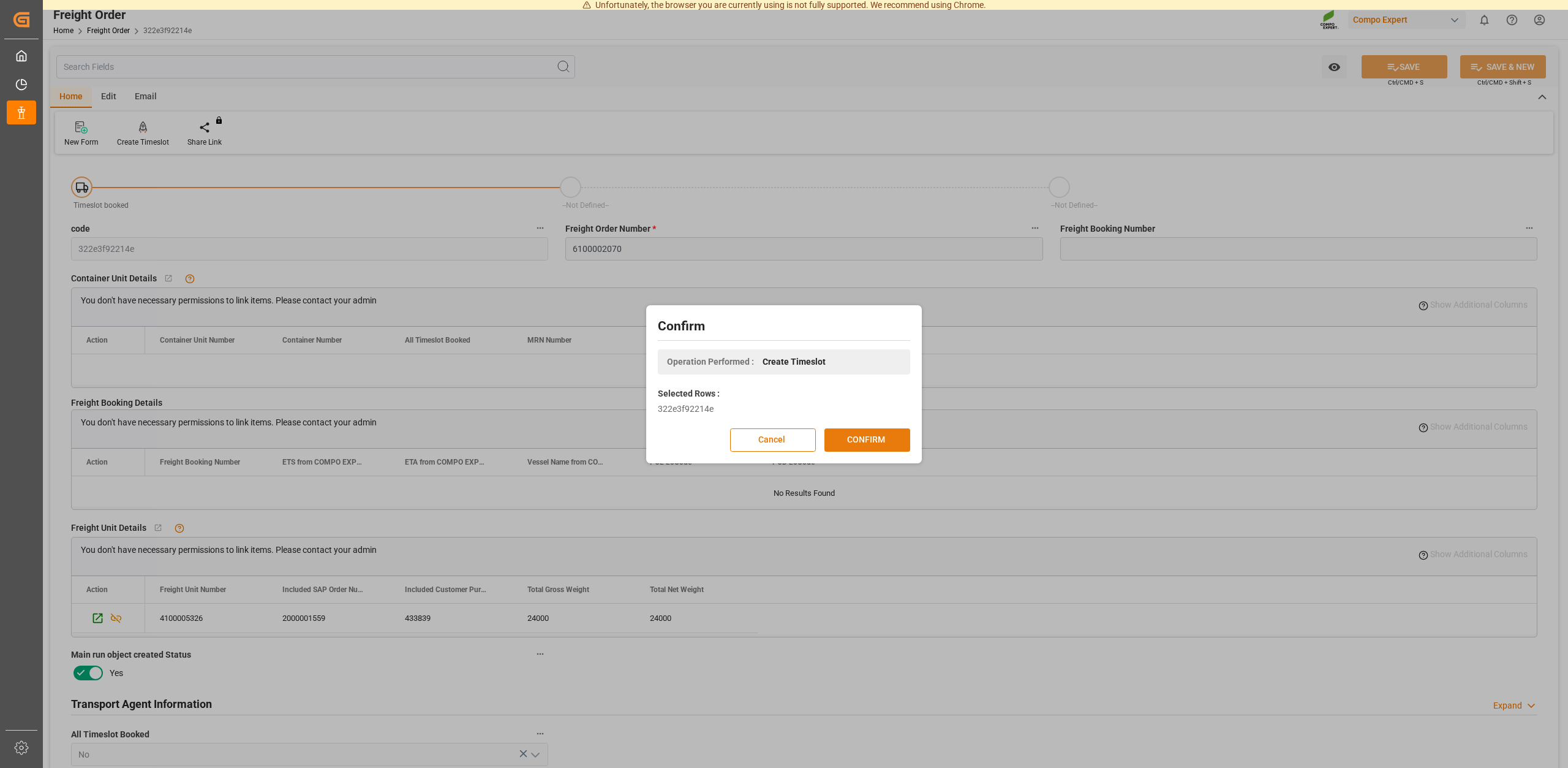
click at [889, 440] on button "CONFIRM" at bounding box center [867, 440] width 86 height 23
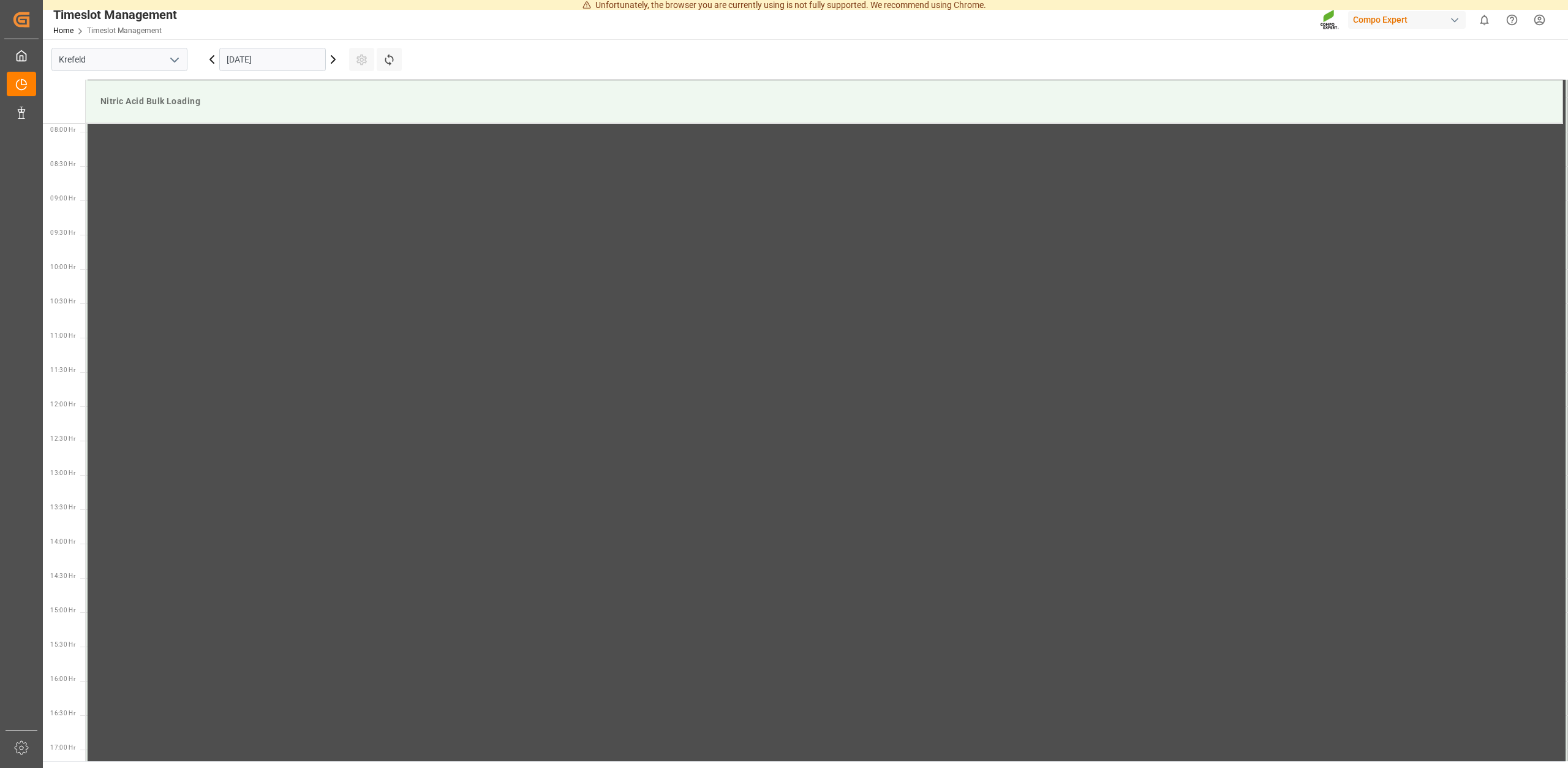
scroll to position [541, 0]
click at [263, 57] on input "[DATE]" at bounding box center [272, 59] width 107 height 23
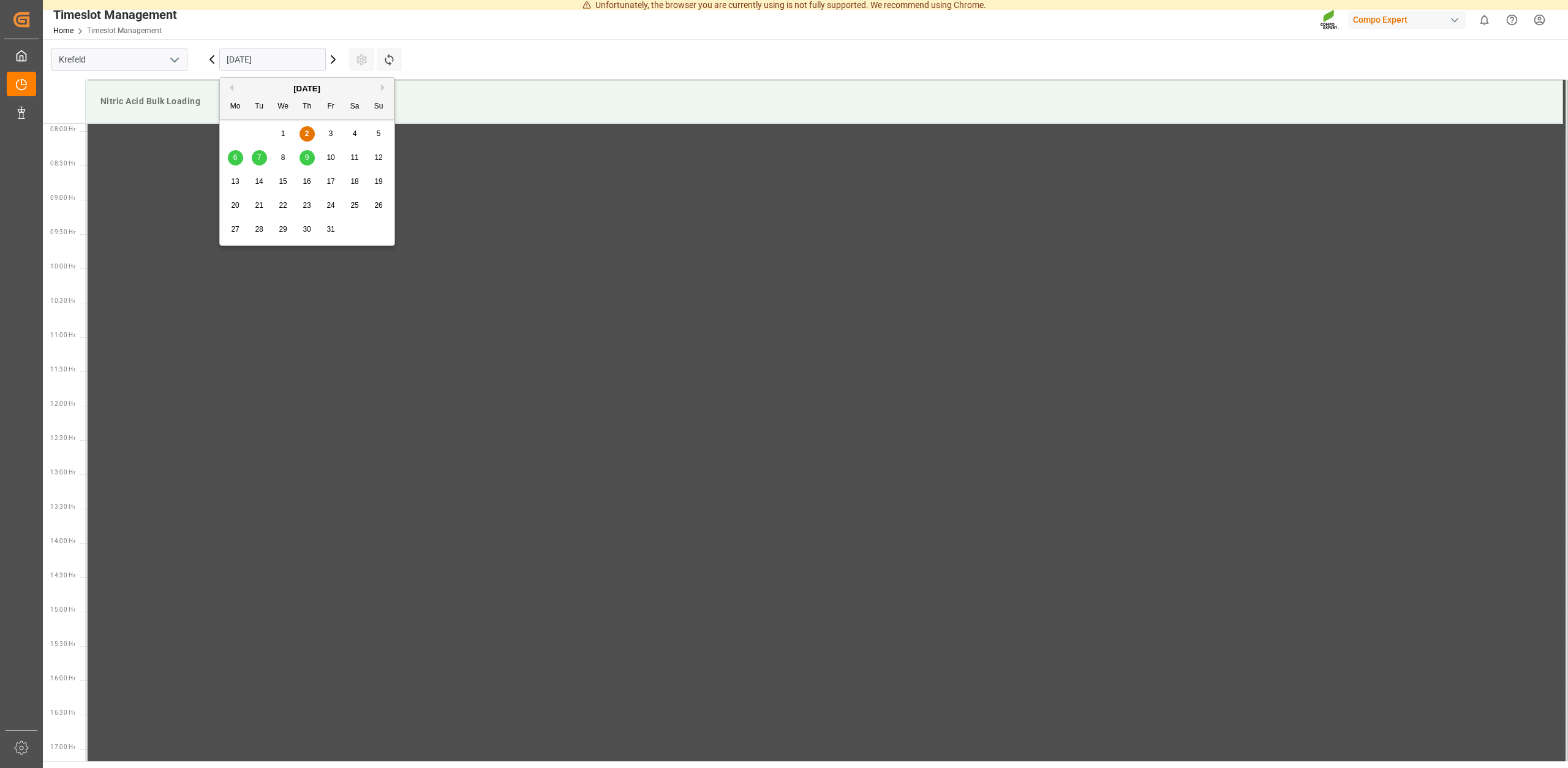
click at [235, 157] on span "6" at bounding box center [236, 157] width 5 height 9
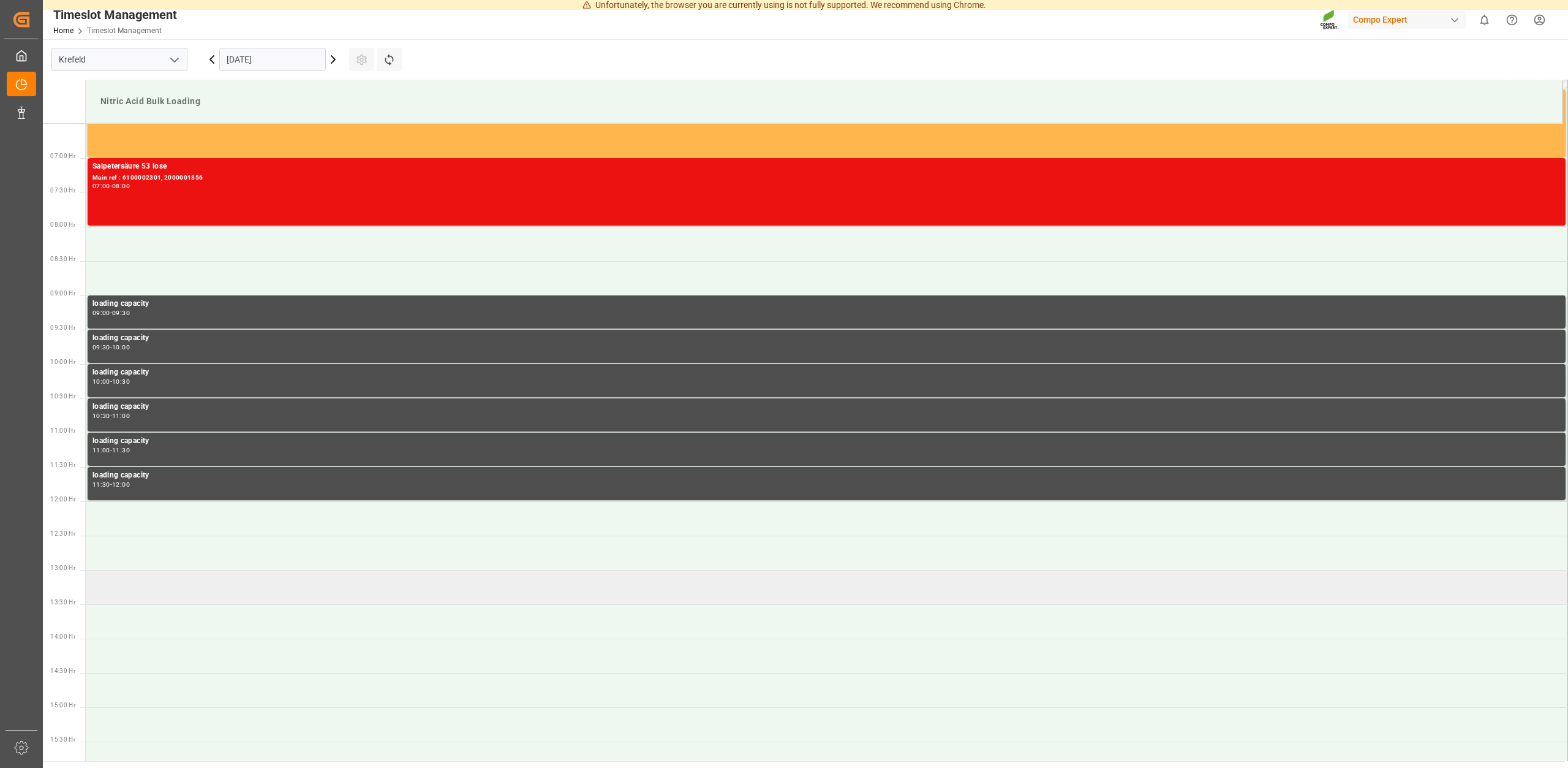
scroll to position [791, 0]
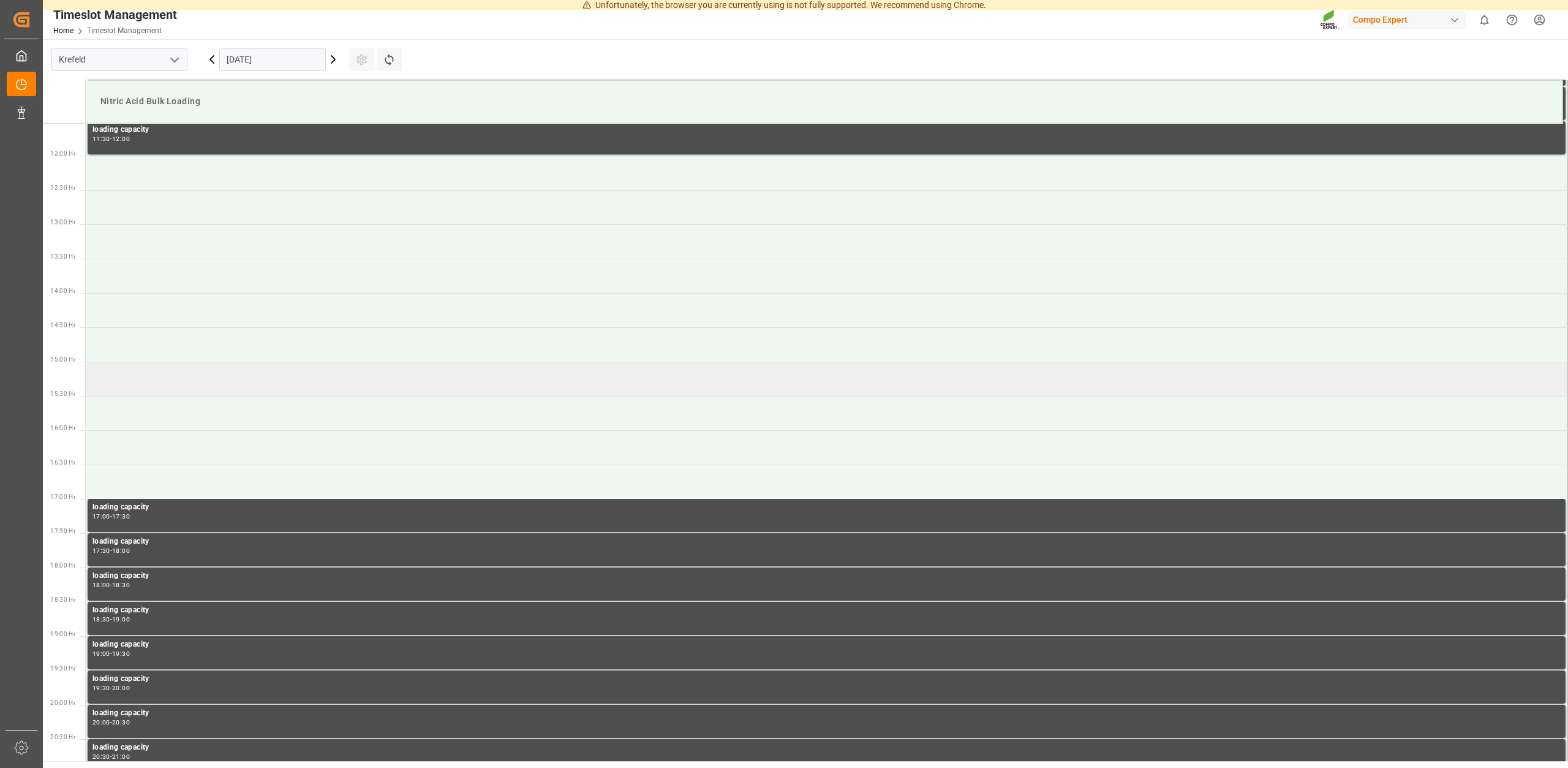
click at [141, 386] on td at bounding box center [827, 379] width 1482 height 34
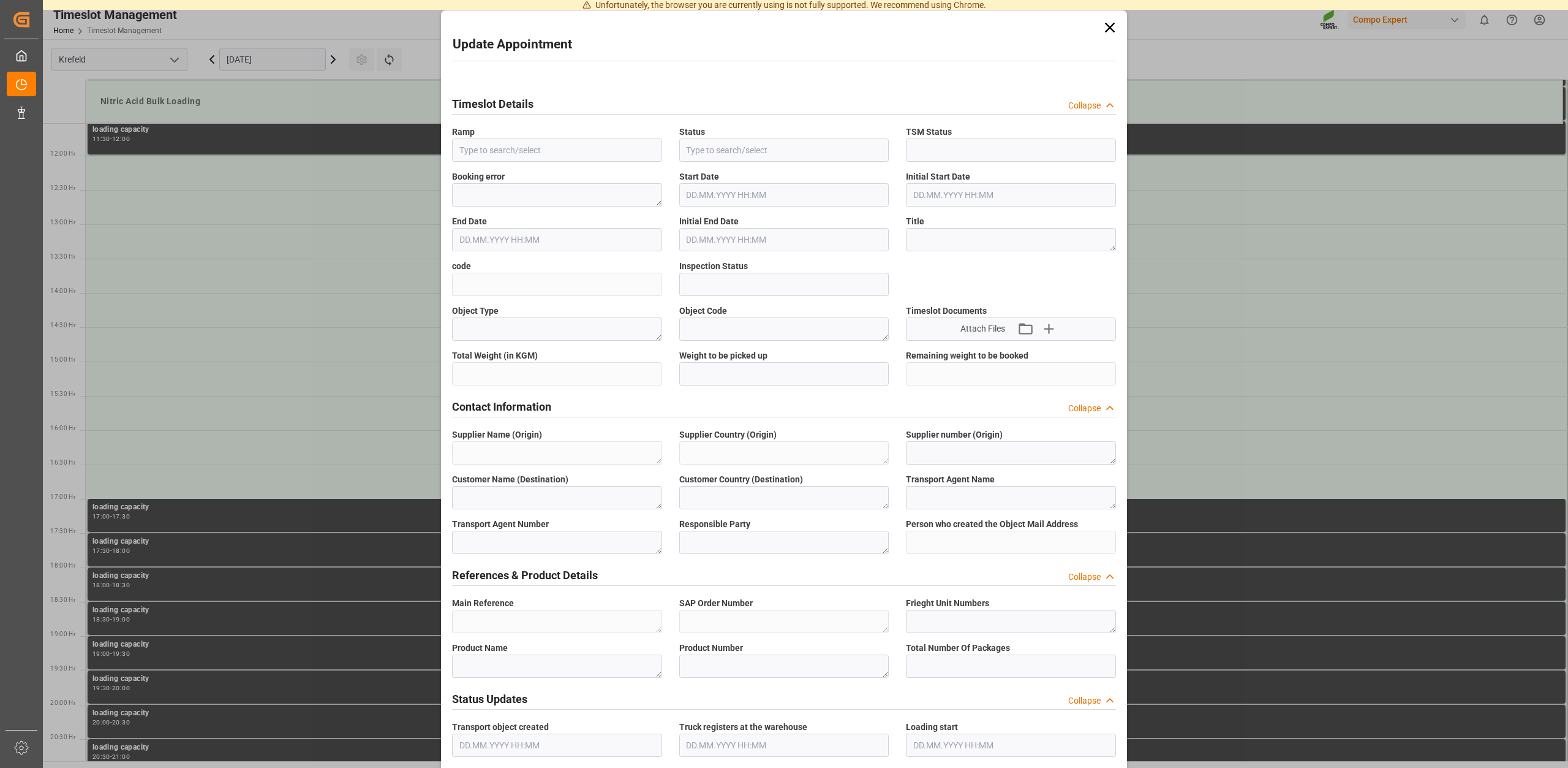
type input "Nitric Acid Bulk Loading"
type input "Transport object created"
type input "Booked"
type input "ac88b2dfe70f"
type input "Open"
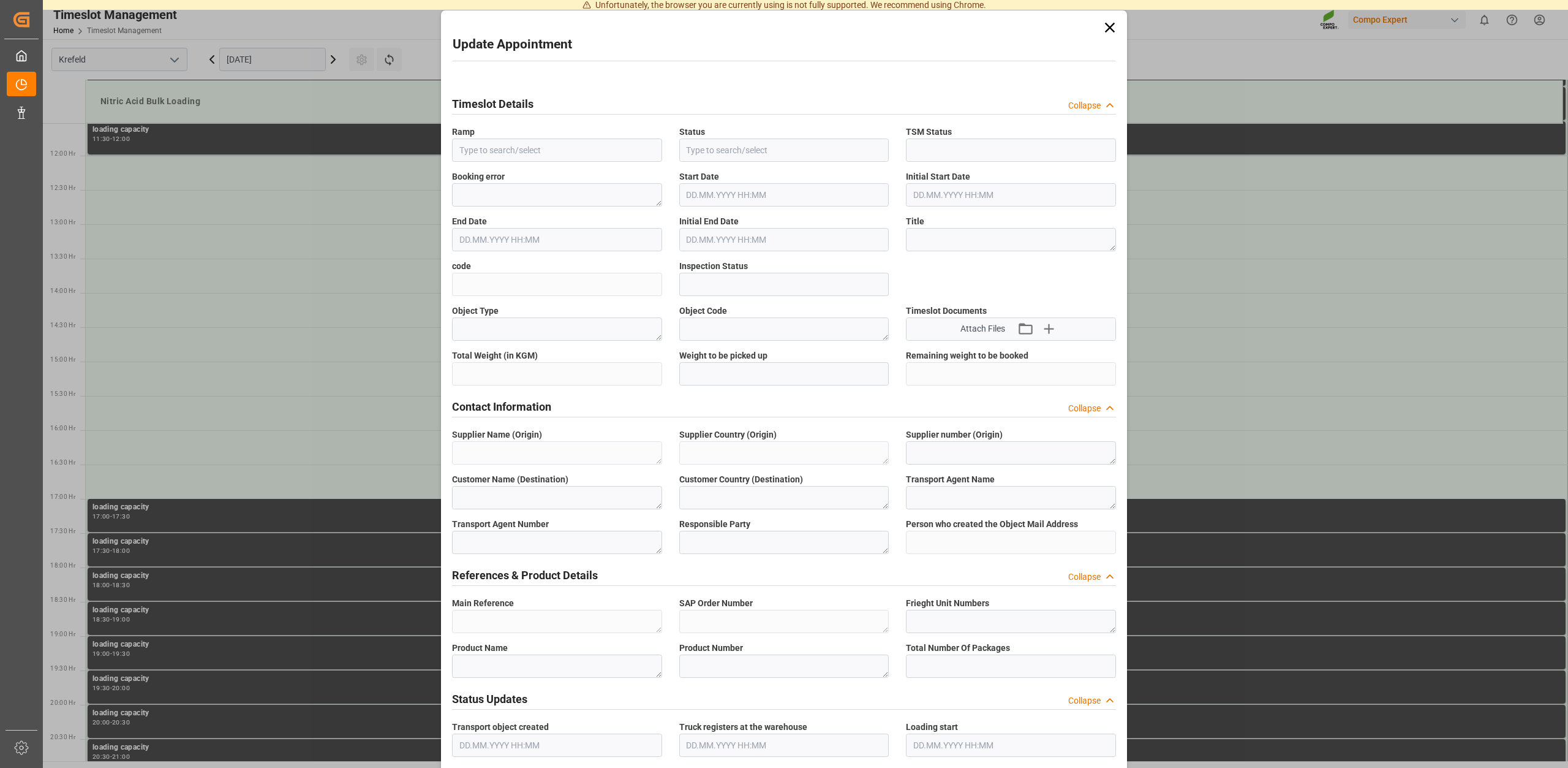
type textarea "Main-Run"
type input "24000"
type textarea "SP_EWM"
type textarea "Chemische Fabrik Kalk GmbH"
type textarea "DE"
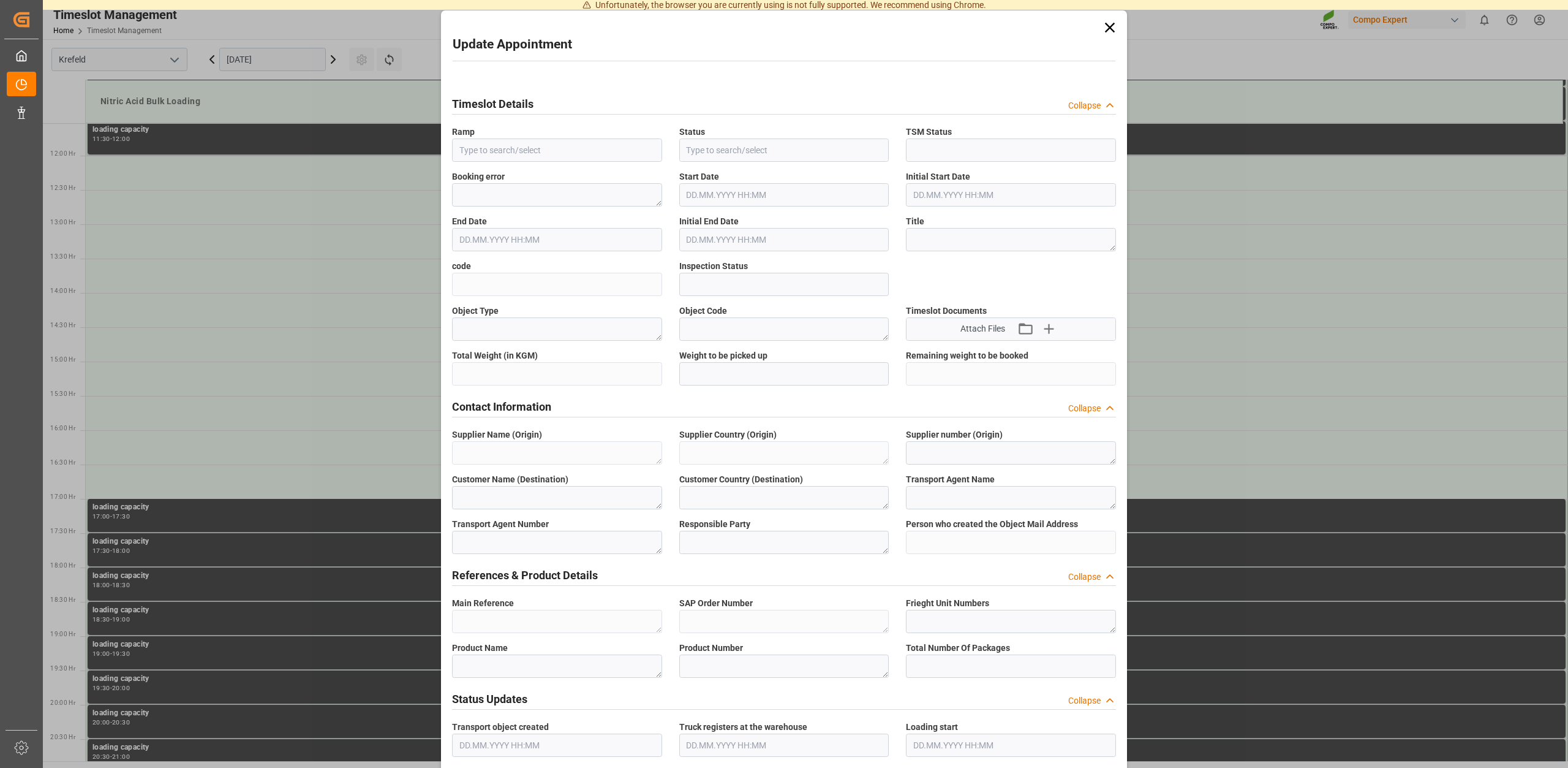
type textarea "Chemische Fabrik Kalk GmbH, (CFK)"
type textarea "5355955"
type textarea "Compo Expert"
type input "Thorsten.Meier@compo-expert.com"
type textarea "6100002070"
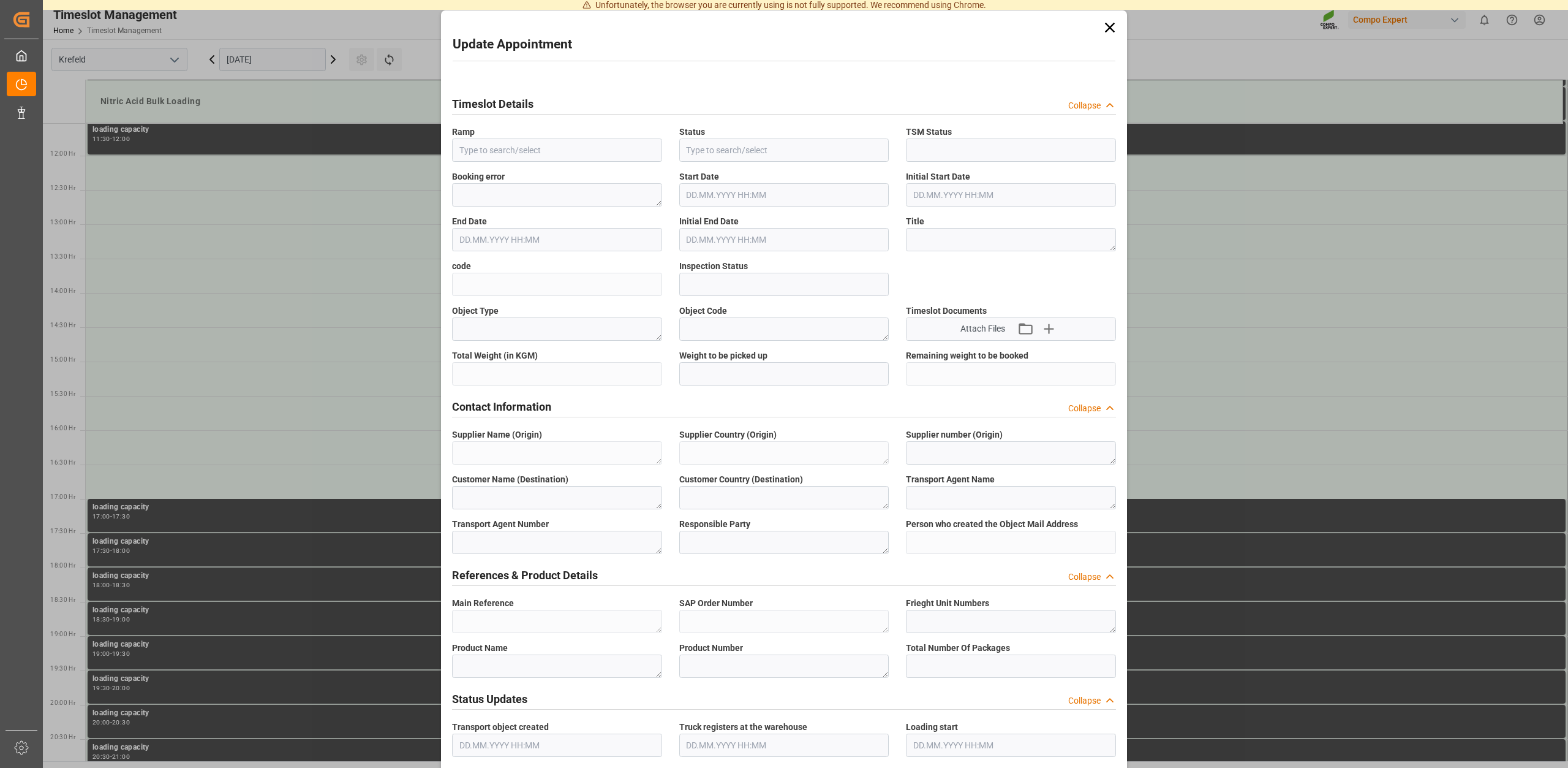
type textarea "2000001559"
type textarea "4100005326"
type textarea "Salpetersäure 53 lose"
type textarea "1510002000"
type input "0"
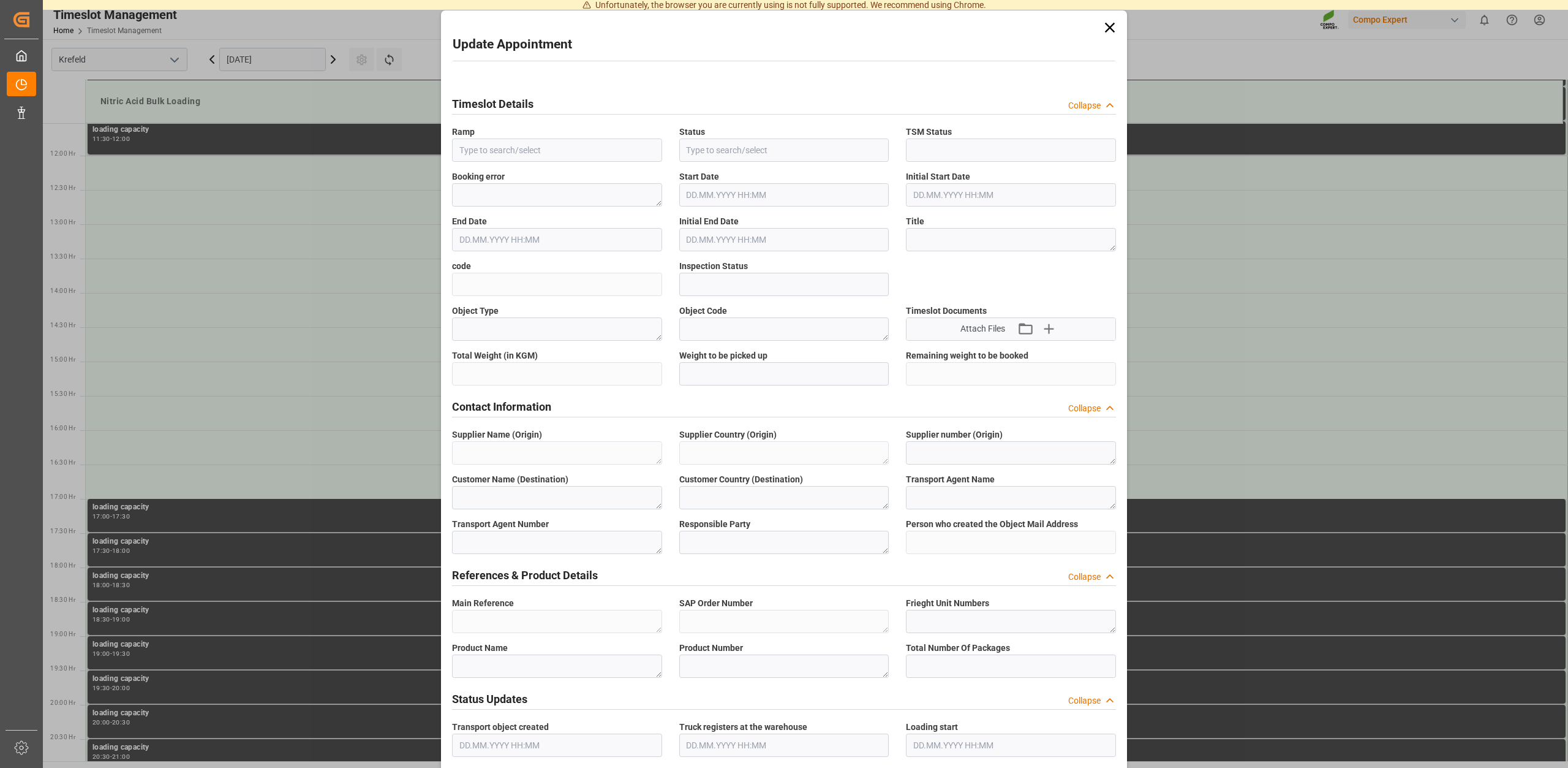
type textarea "Z100"
type textarea "3500"
type input "6100002070"
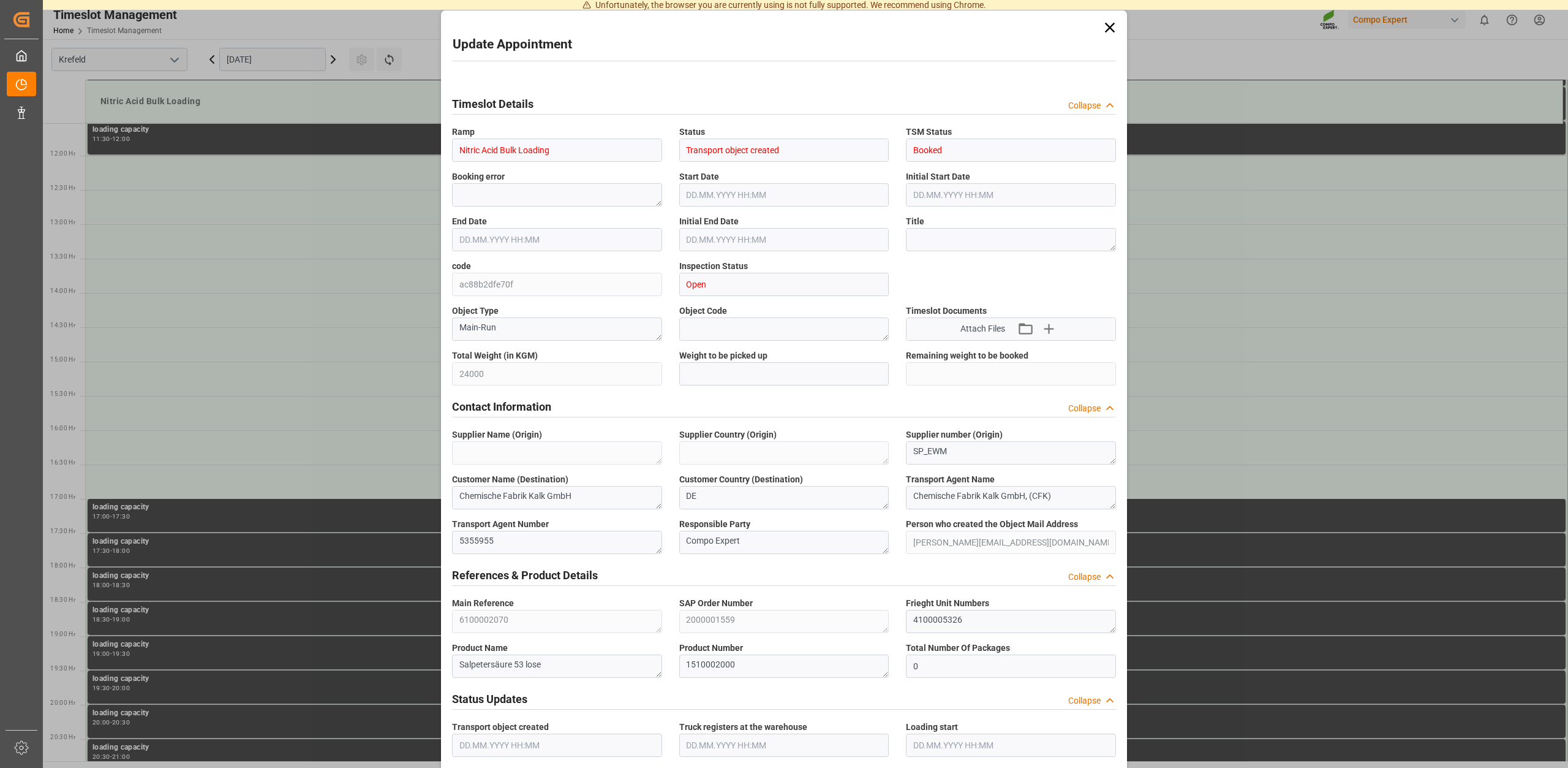
type input "06.10.2025 15:00"
type input "06.10.2025 15:30"
type input "15.09.2025 14:50"
type input "02.10.2025 07:19"
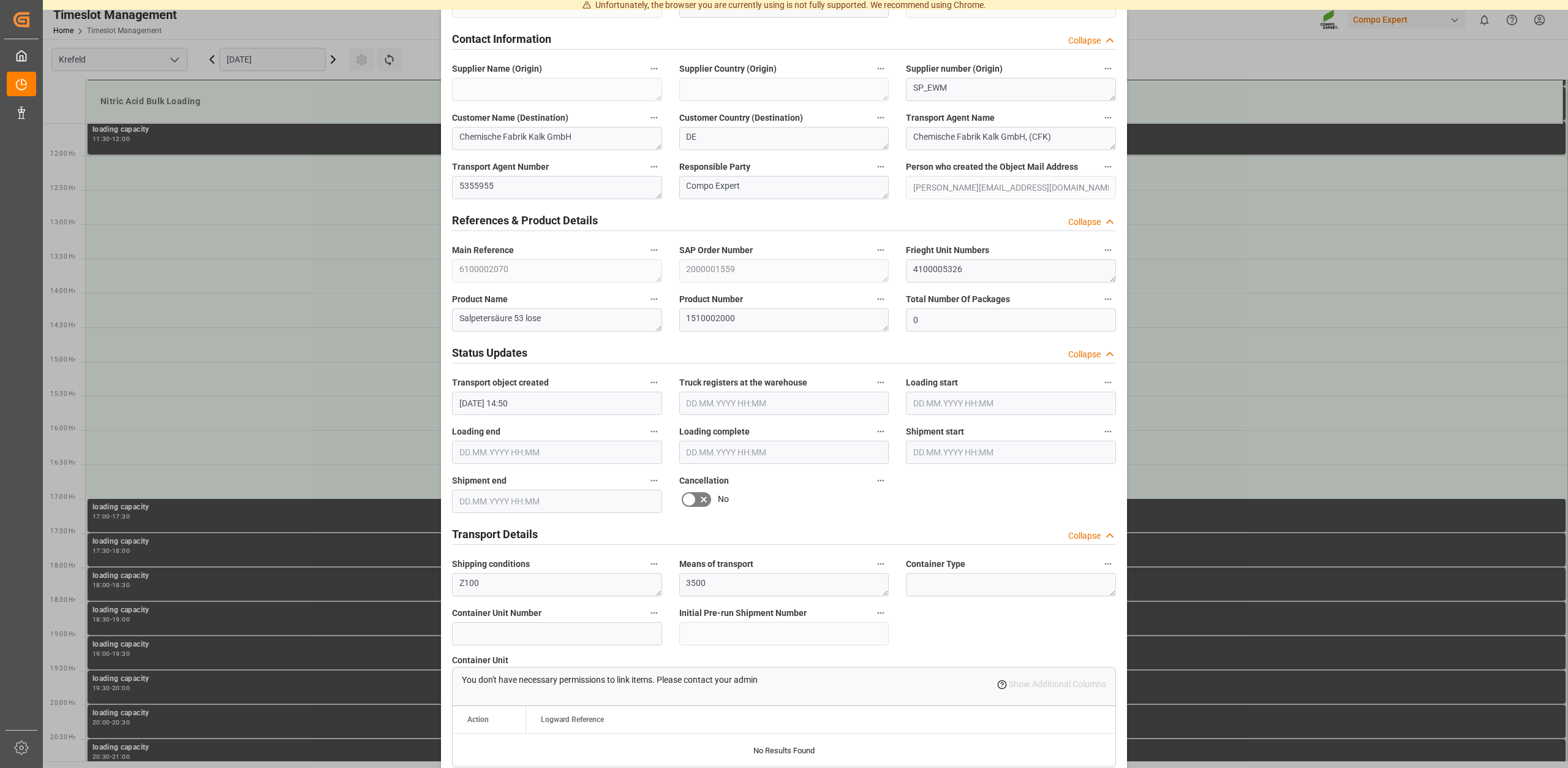
scroll to position [930, 0]
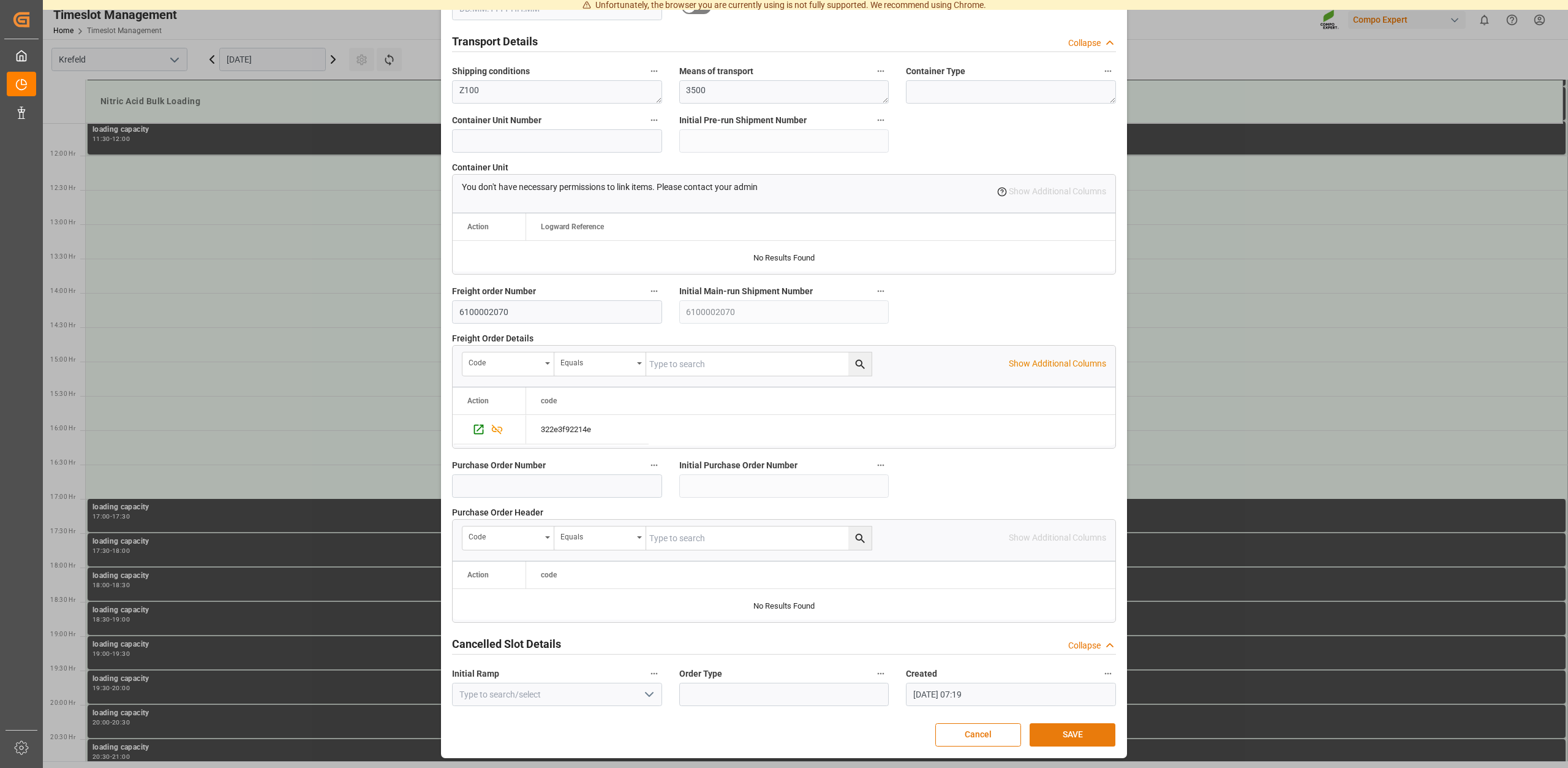
click at [1079, 733] on button "SAVE" at bounding box center [1073, 735] width 86 height 23
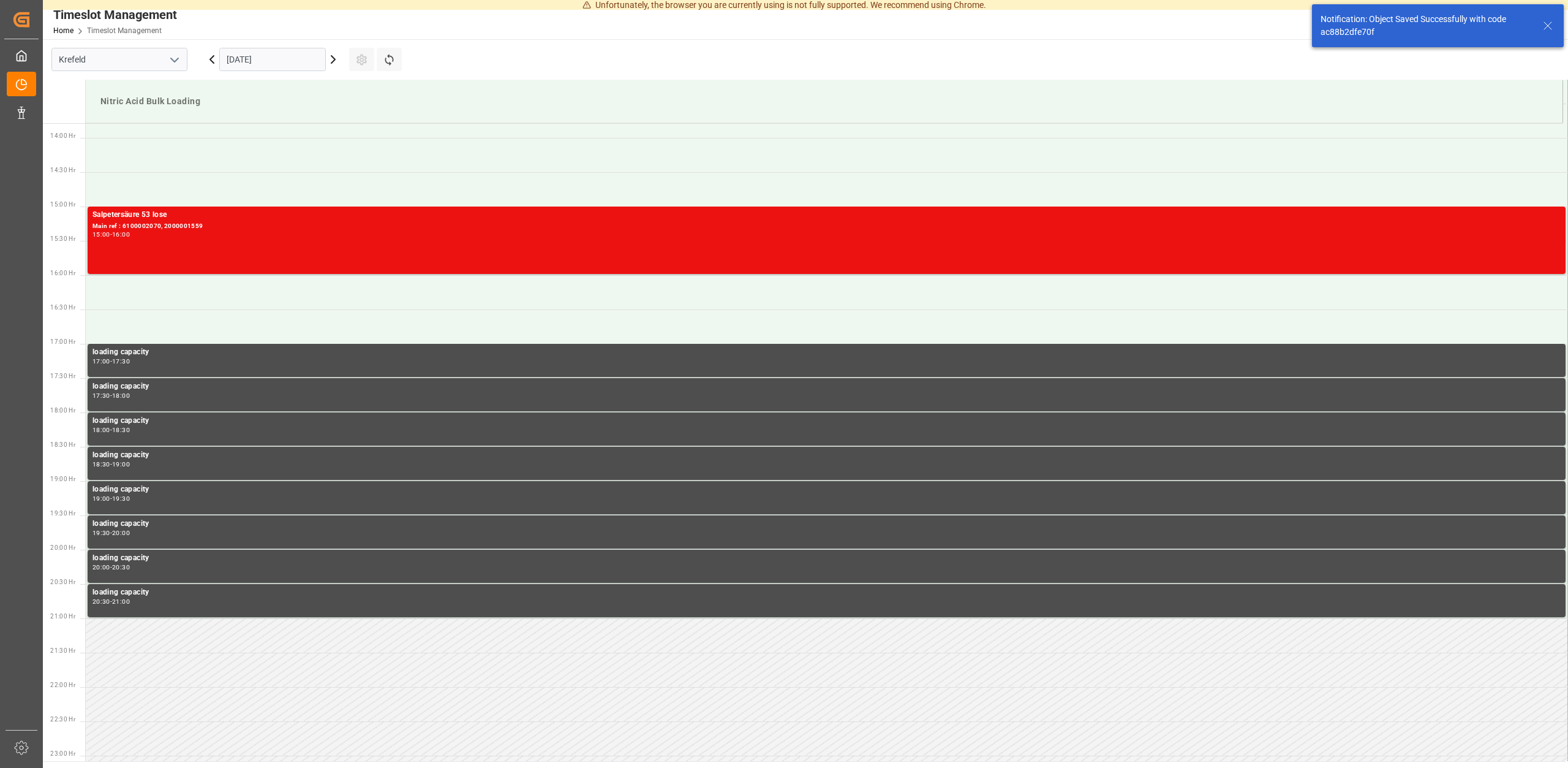
scroll to position [952, 0]
